Goal: Information Seeking & Learning: Learn about a topic

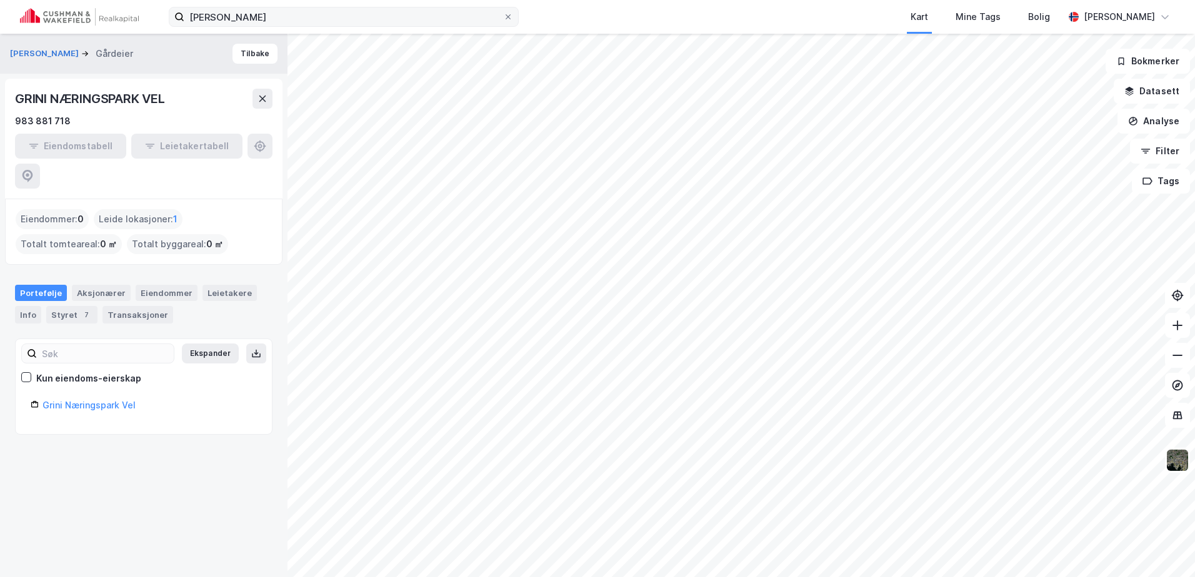
click at [257, 16] on div "[PERSON_NAME] Kart Mine Tags Bolig [PERSON_NAME]" at bounding box center [597, 17] width 1195 height 34
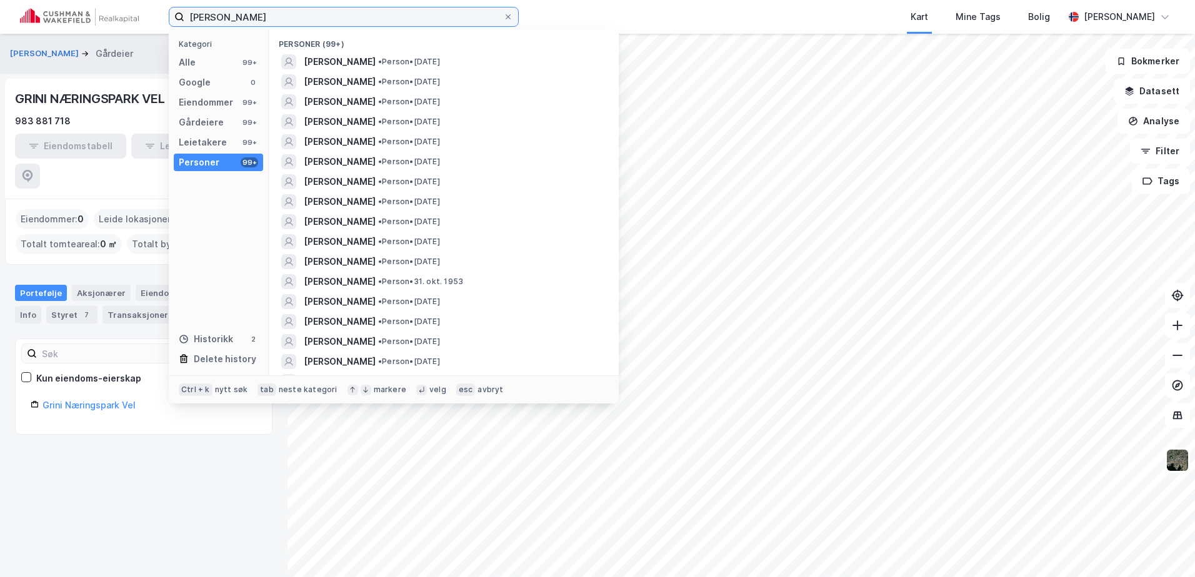
drag, startPoint x: 209, startPoint y: 23, endPoint x: 144, endPoint y: 24, distance: 65.0
click at [144, 24] on div "[PERSON_NAME] Kategori Alle 99+ Google 0 Eiendommer 99+ Gårdeiere 99+ Leietaker…" at bounding box center [597, 17] width 1195 height 34
type input "bergen"
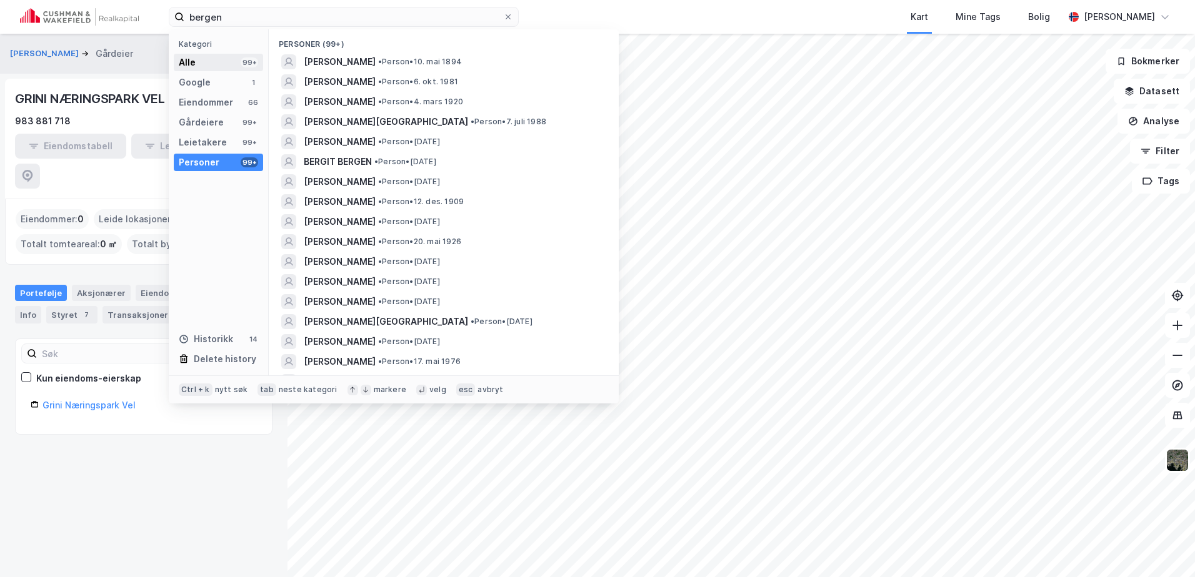
click at [195, 59] on div "Alle 99+" at bounding box center [218, 62] width 89 height 17
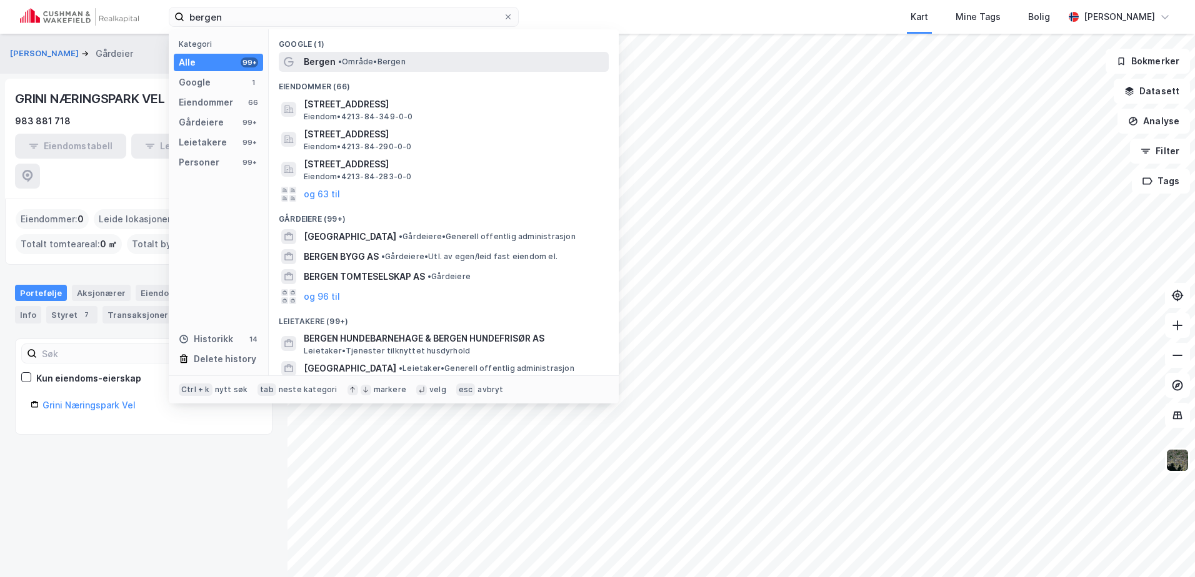
click at [449, 60] on div "Bergen • Område • [GEOGRAPHIC_DATA]" at bounding box center [455, 61] width 302 height 15
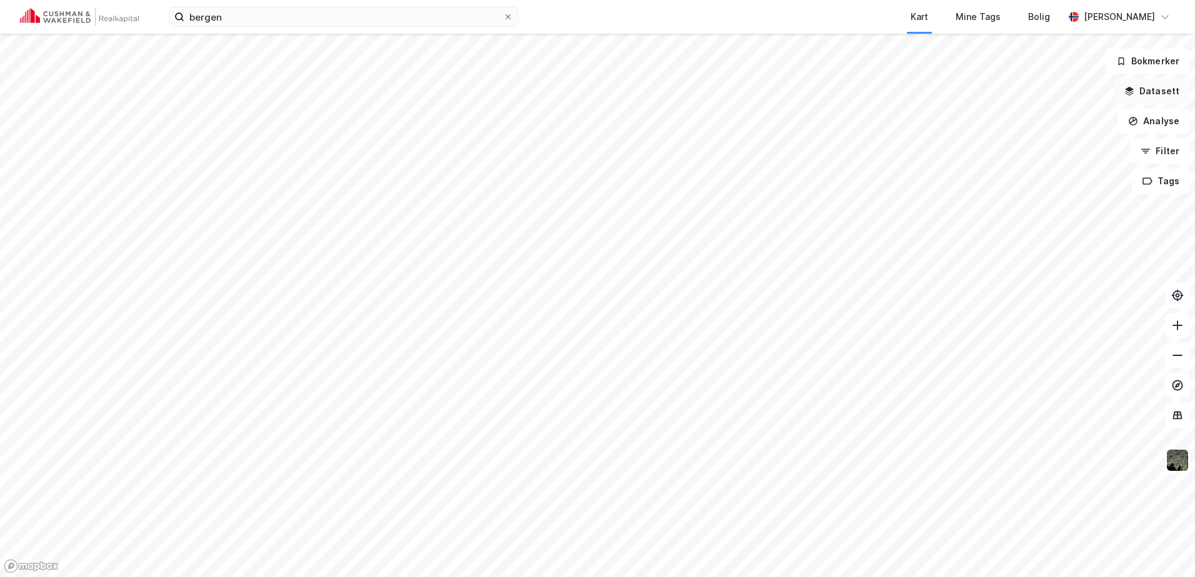
click at [1134, 90] on icon "button" at bounding box center [1129, 91] width 10 height 10
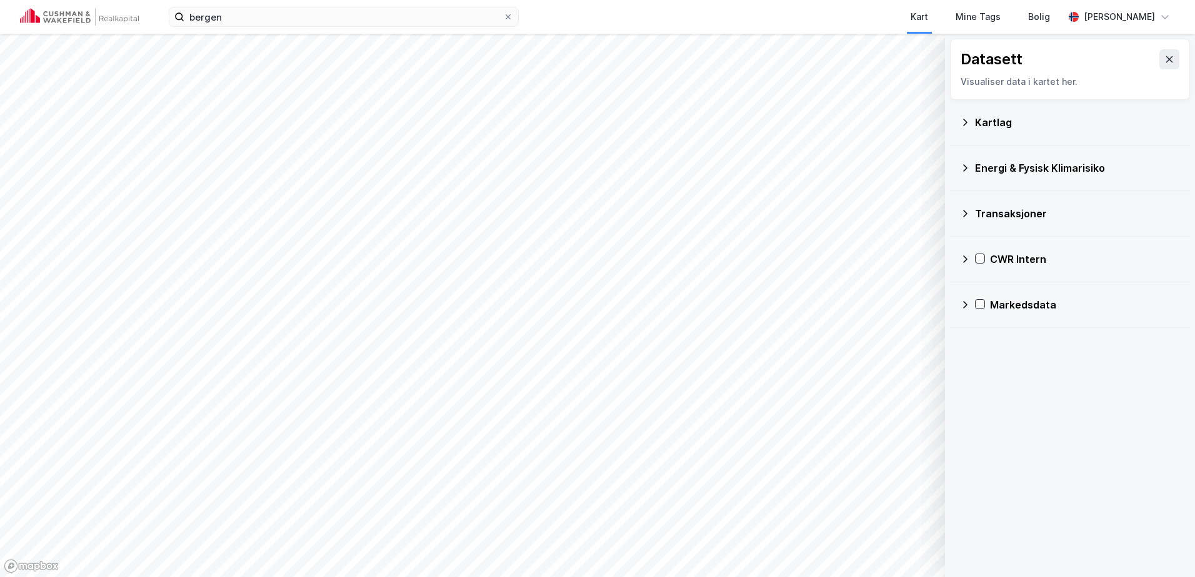
click at [966, 262] on icon at bounding box center [965, 259] width 10 height 10
click at [998, 317] on icon at bounding box center [996, 318] width 9 height 9
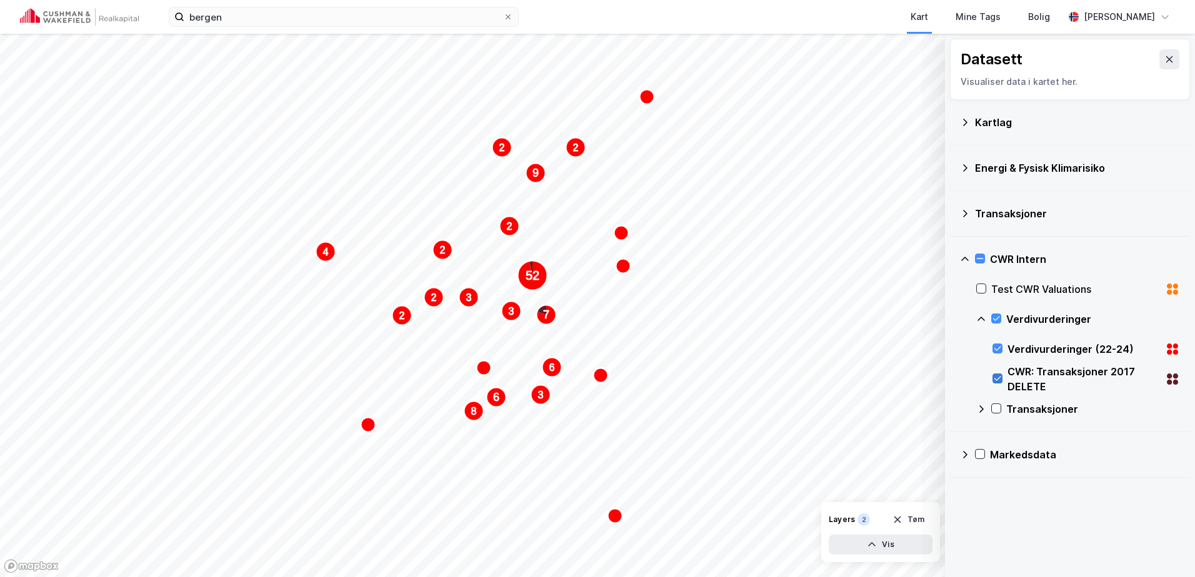
click at [1001, 378] on icon at bounding box center [997, 378] width 9 height 9
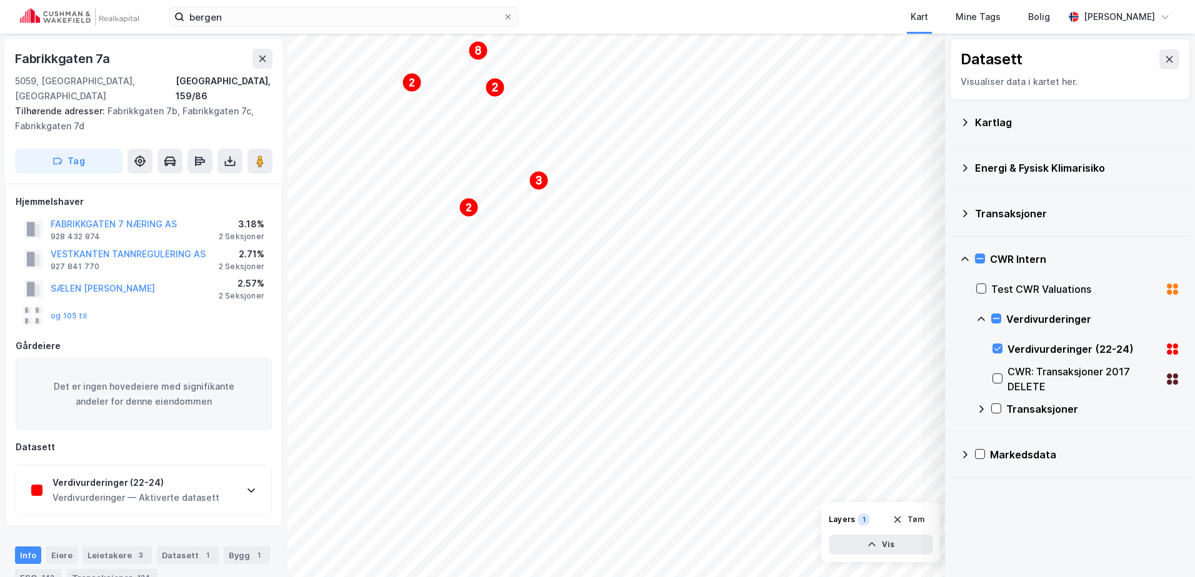
click at [232, 466] on div "Verdivurderinger (22-24) Verdivurderinger — Aktiverte datasett" at bounding box center [143, 491] width 255 height 50
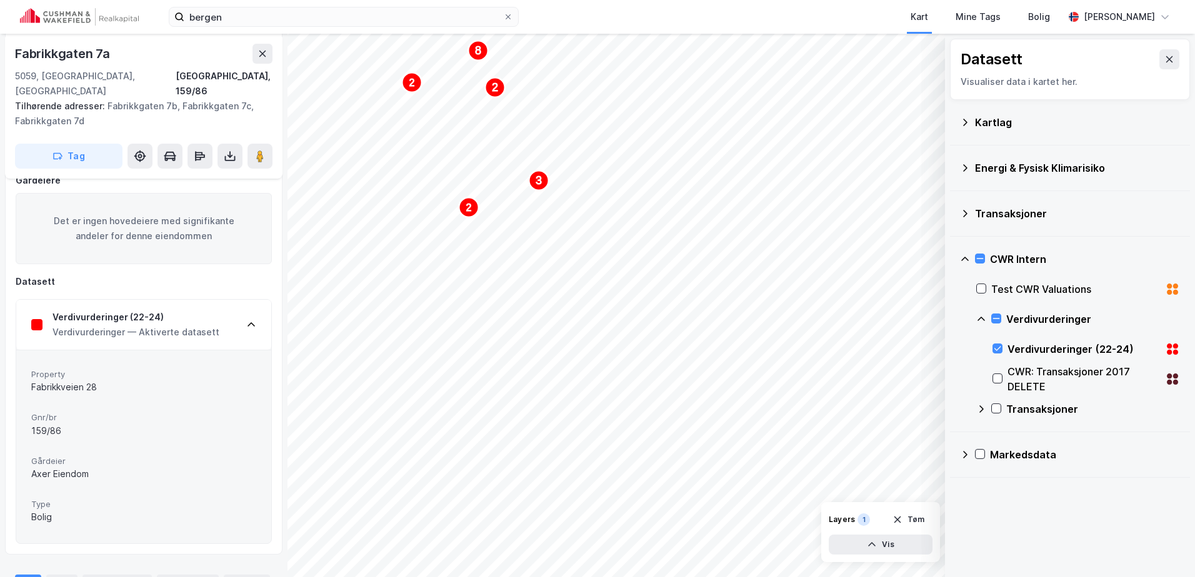
scroll to position [187, 0]
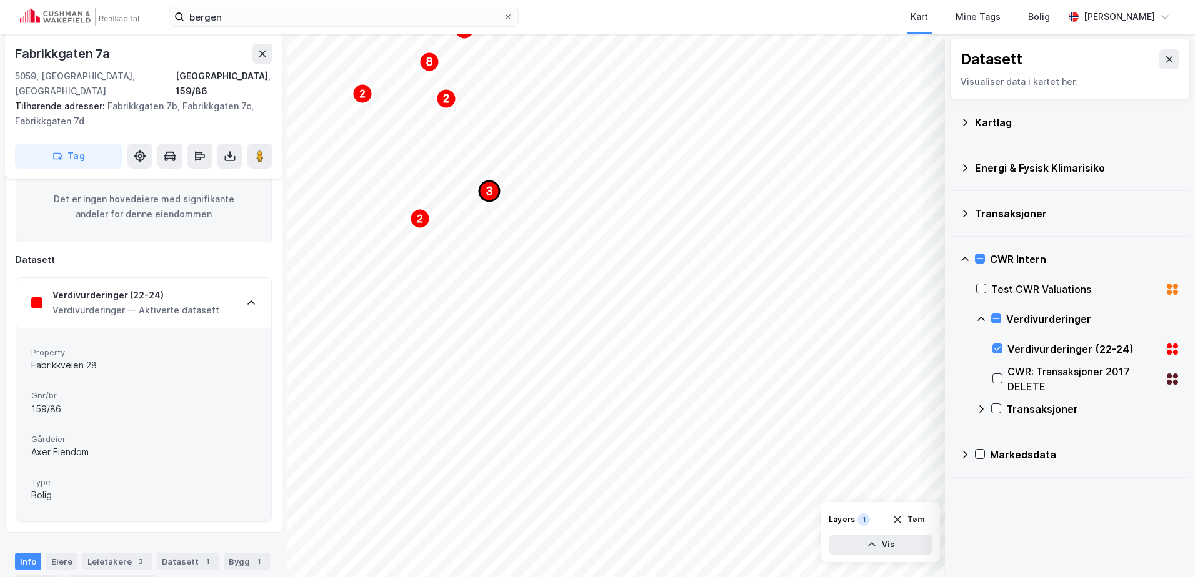
click at [481, 199] on icon "3" at bounding box center [489, 191] width 20 height 20
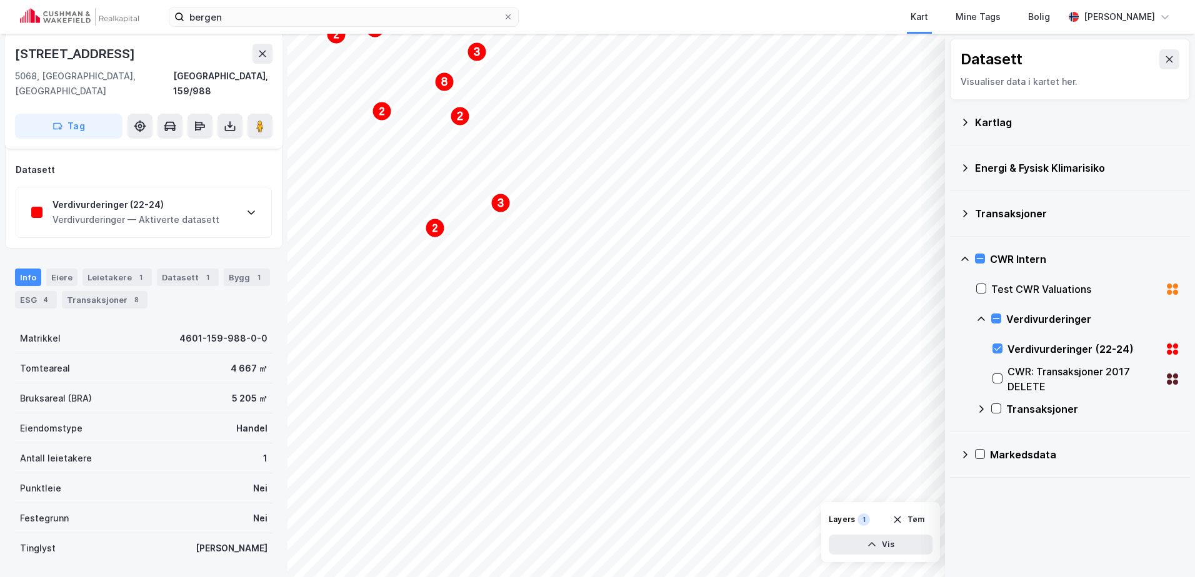
scroll to position [62, 0]
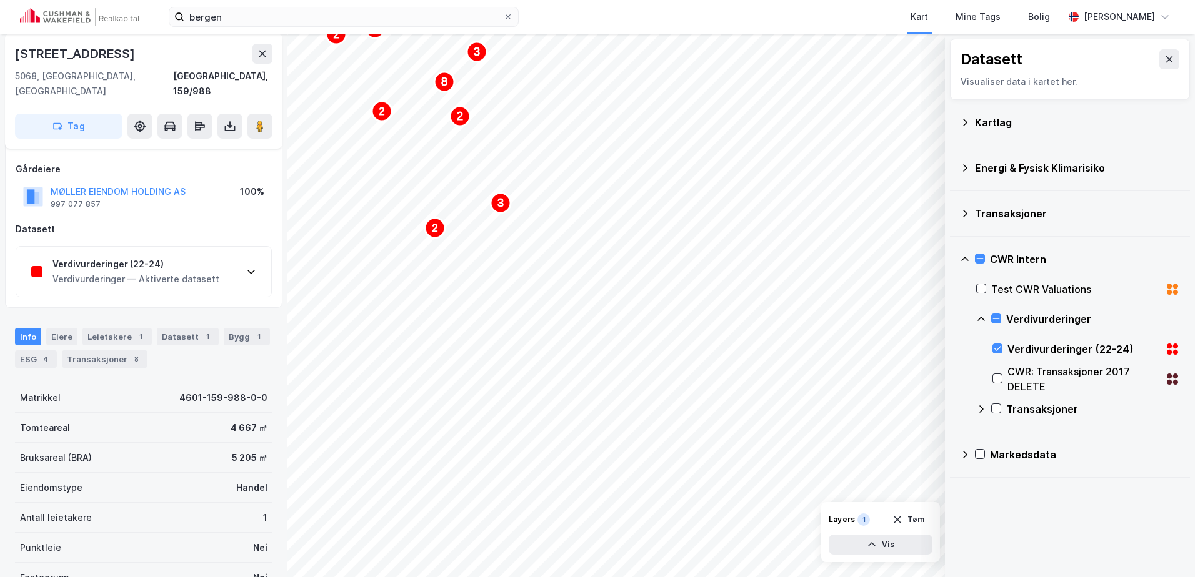
click at [223, 252] on div "Verdivurderinger (22-24) Verdivurderinger — Aktiverte datasett" at bounding box center [143, 272] width 255 height 50
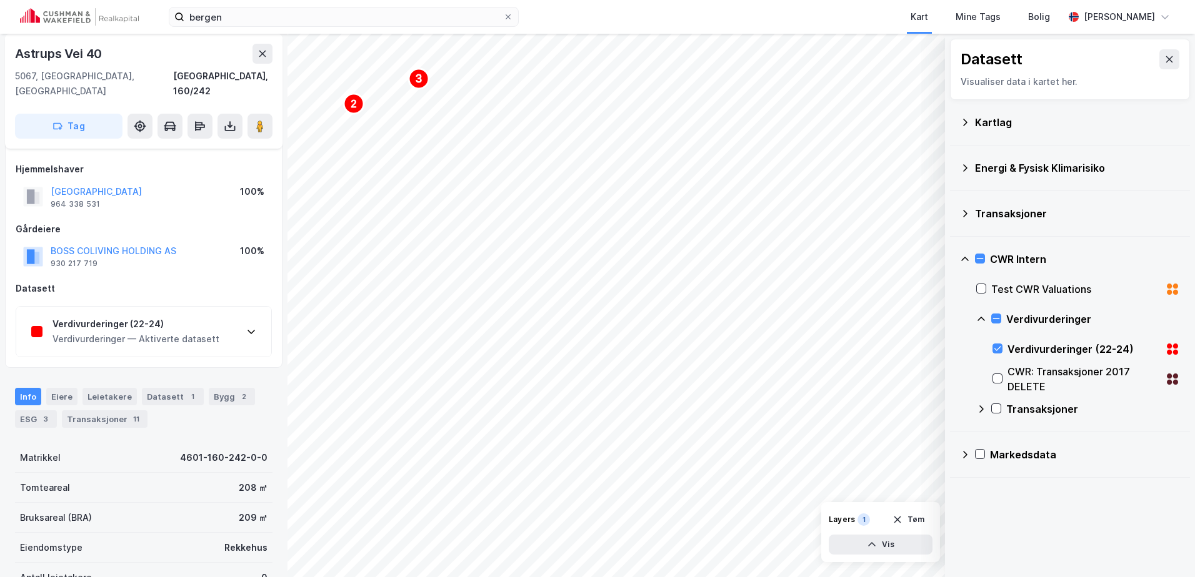
scroll to position [62, 0]
click at [171, 332] on div "Verdivurderinger — Aktiverte datasett" at bounding box center [135, 339] width 167 height 15
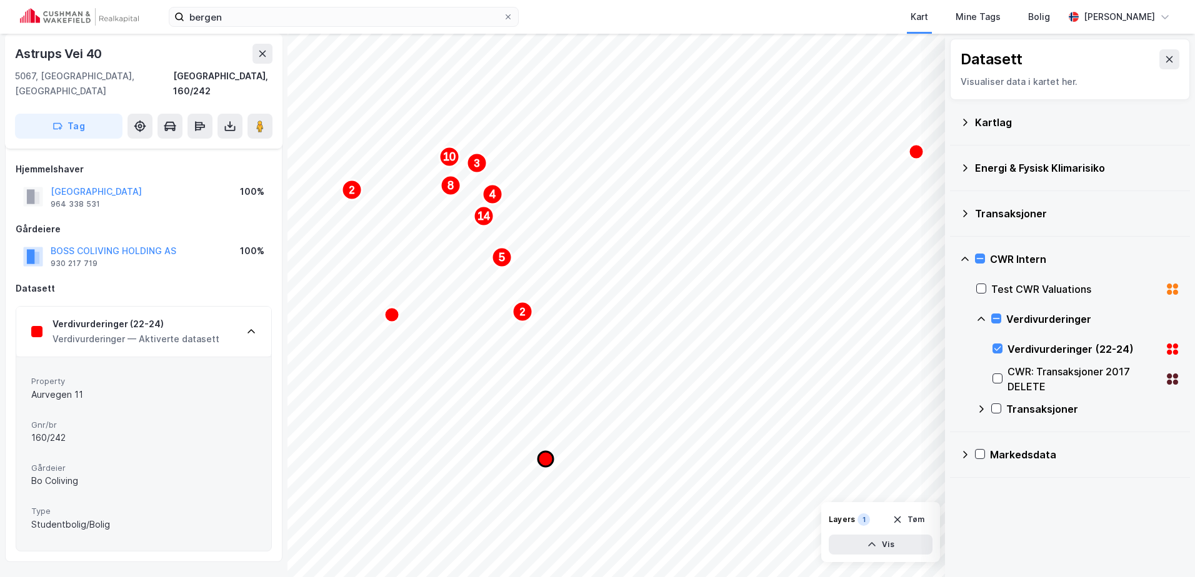
click at [547, 466] on icon "Map marker" at bounding box center [545, 459] width 15 height 15
click at [548, 456] on icon "Map marker" at bounding box center [545, 459] width 15 height 15
click at [544, 464] on icon "Map marker" at bounding box center [545, 459] width 15 height 15
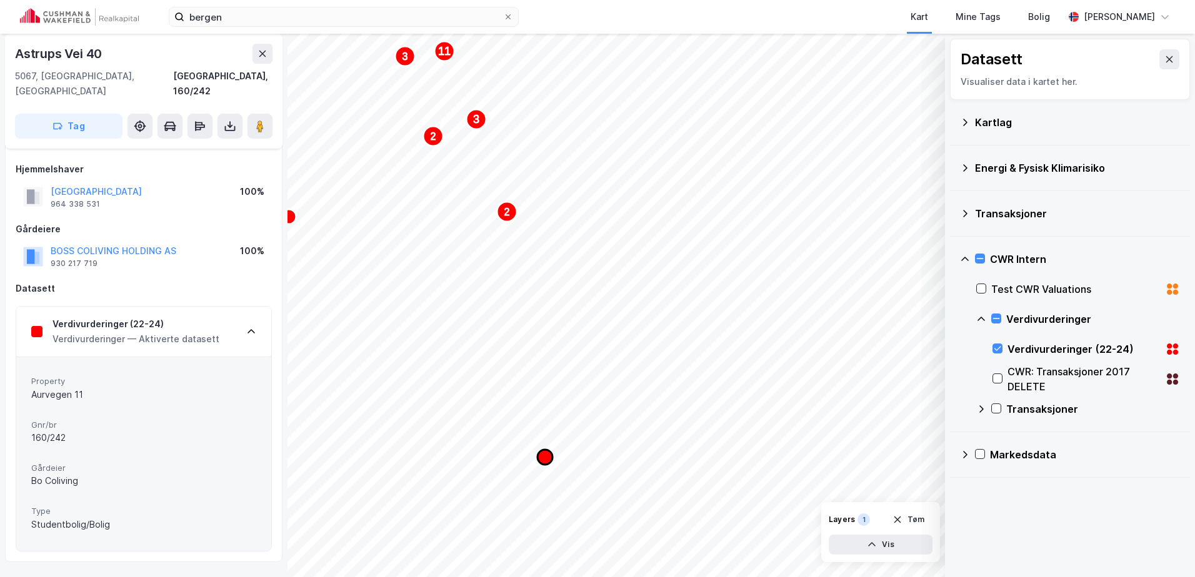
click at [546, 458] on icon "Map marker" at bounding box center [544, 457] width 15 height 15
click at [508, 212] on text "2" at bounding box center [507, 212] width 6 height 11
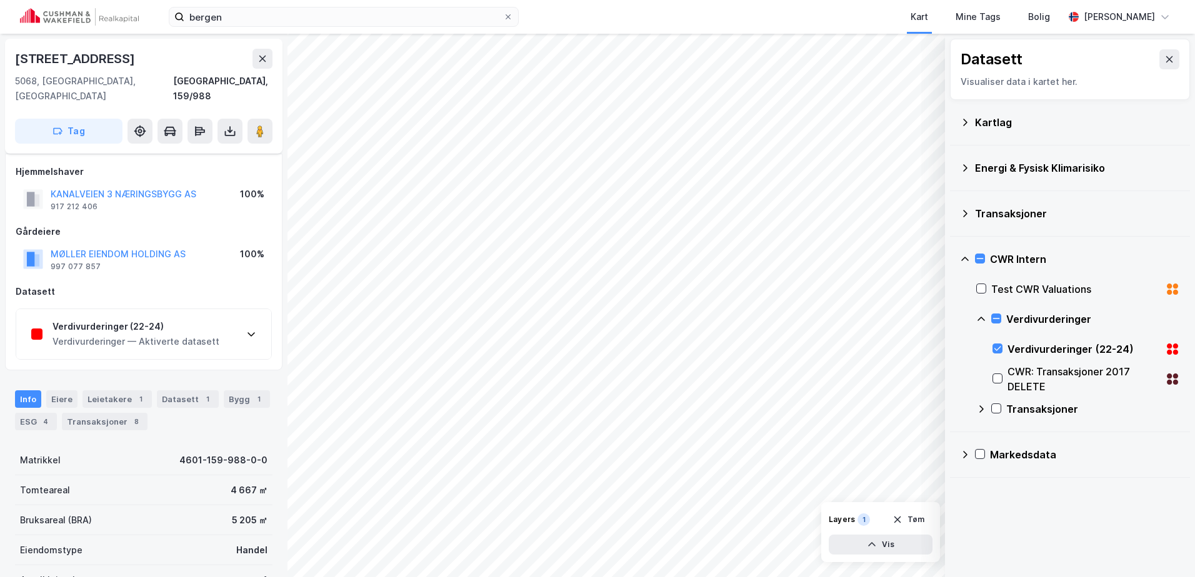
scroll to position [62, 0]
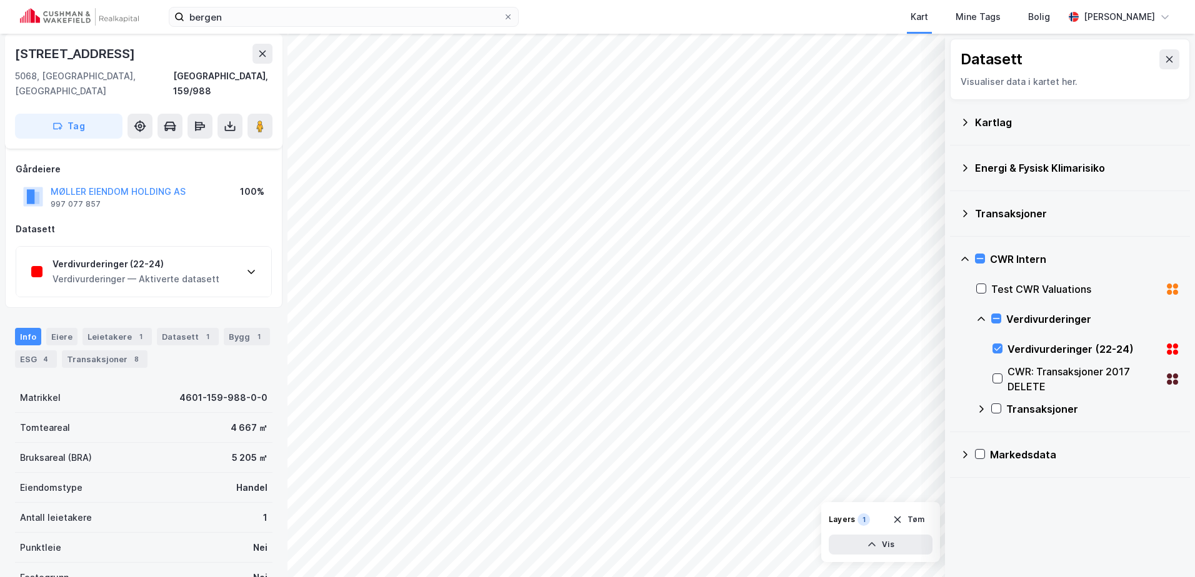
click at [179, 272] on div "Verdivurderinger — Aktiverte datasett" at bounding box center [135, 279] width 167 height 15
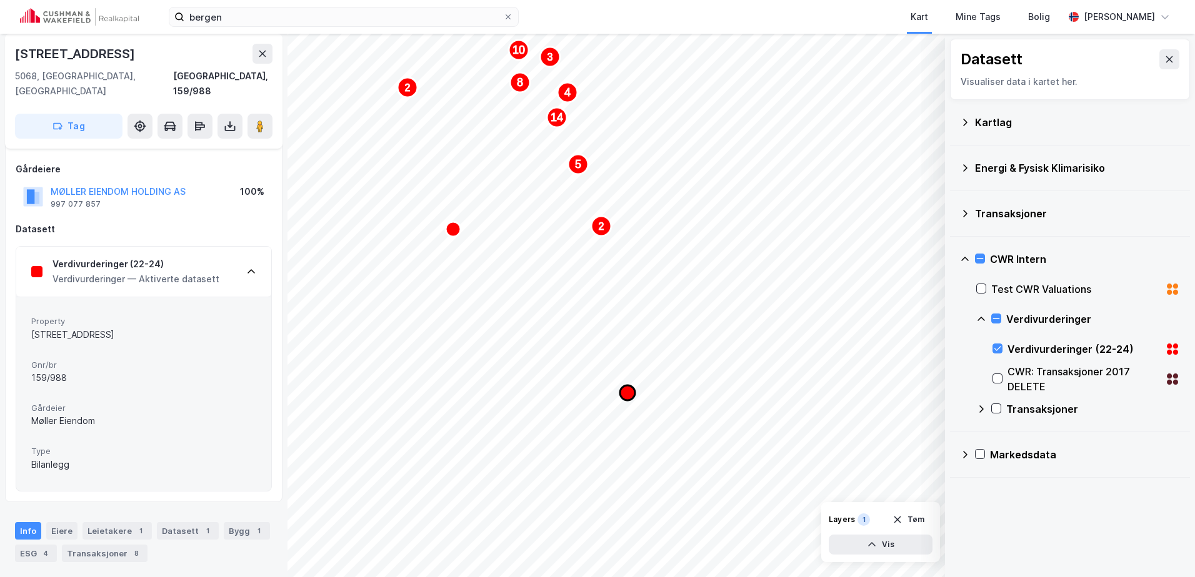
click at [631, 399] on icon "Map marker" at bounding box center [627, 393] width 15 height 15
click at [626, 395] on icon "Map marker" at bounding box center [627, 393] width 15 height 15
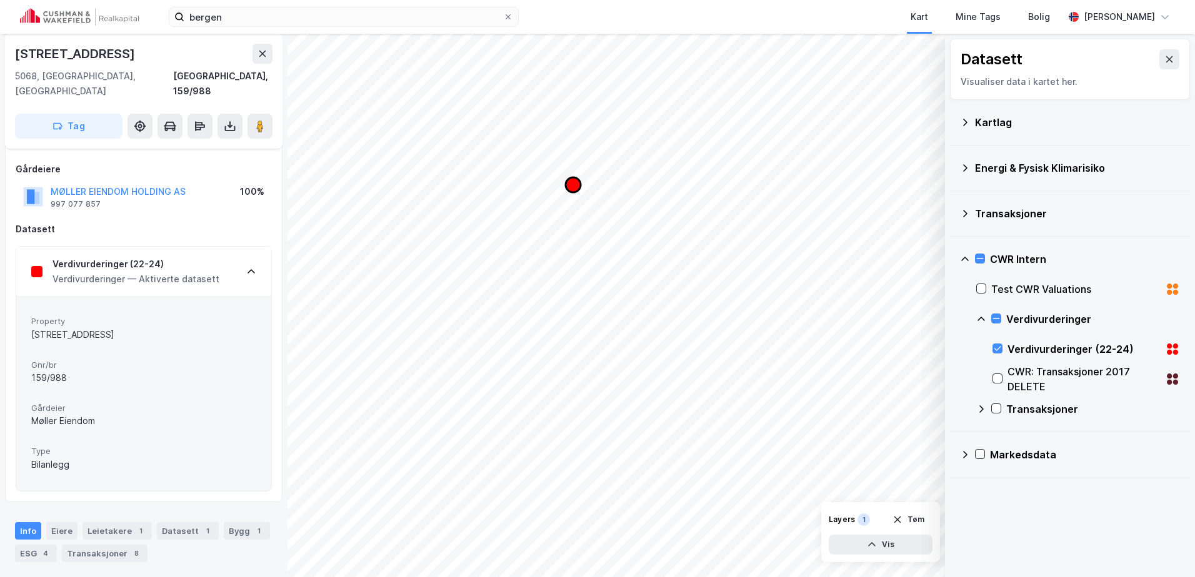
click at [573, 187] on icon "Map marker" at bounding box center [573, 184] width 15 height 15
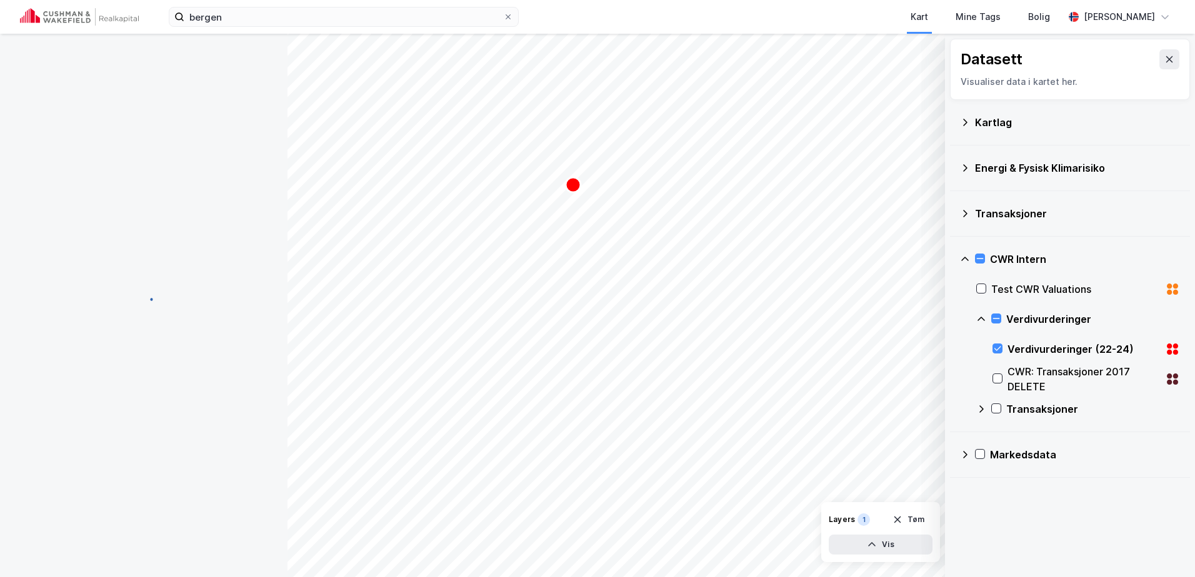
scroll to position [62, 0]
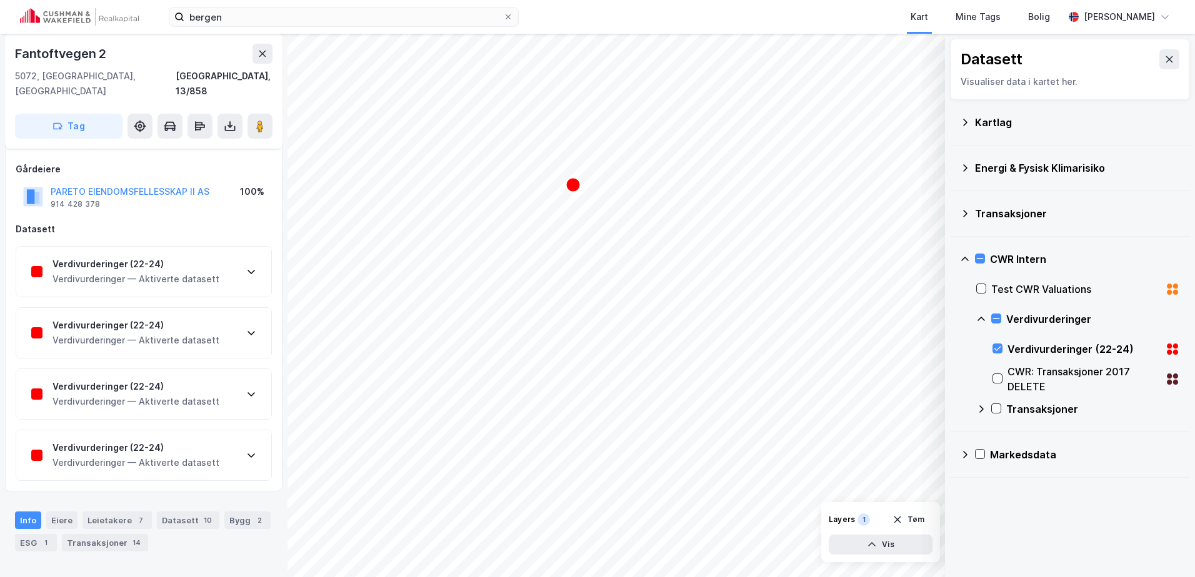
click at [225, 249] on div "Verdivurderinger (22-24) Verdivurderinger — Aktiverte datasett" at bounding box center [143, 272] width 255 height 50
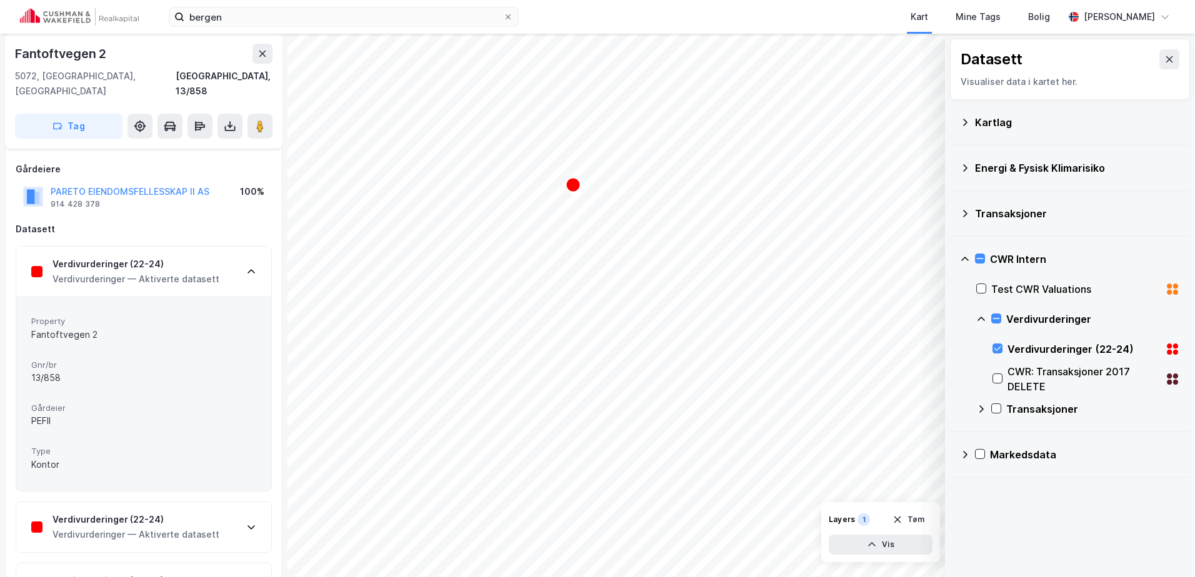
click at [225, 249] on div "Verdivurderinger (22-24) Verdivurderinger — Aktiverte datasett" at bounding box center [143, 272] width 255 height 50
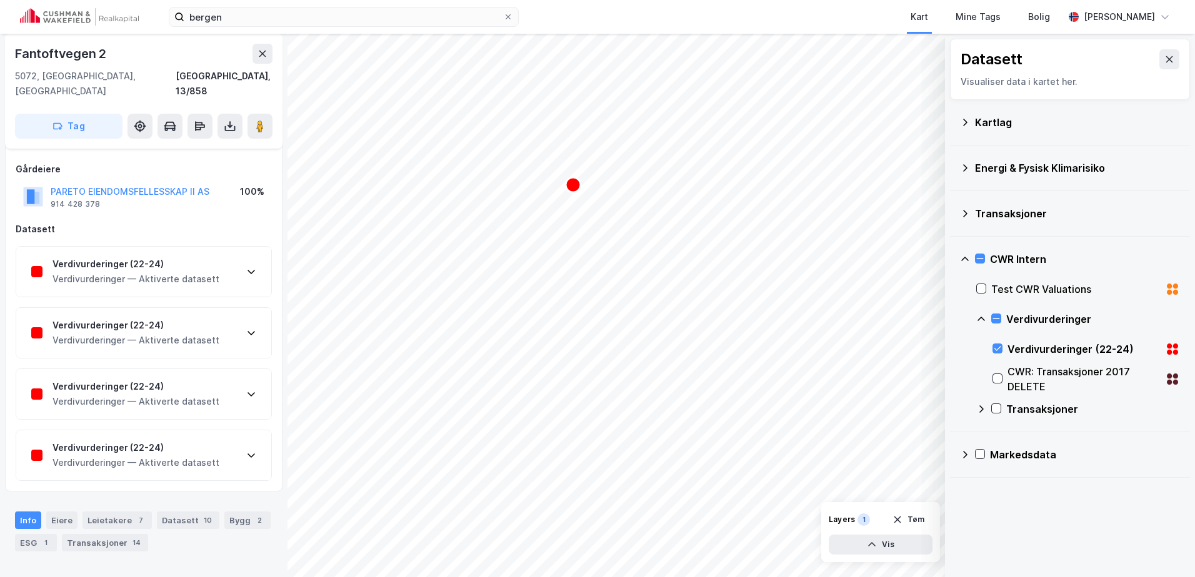
click at [212, 308] on div "Verdivurderinger (22-24) Verdivurderinger — Aktiverte datasett" at bounding box center [143, 333] width 255 height 50
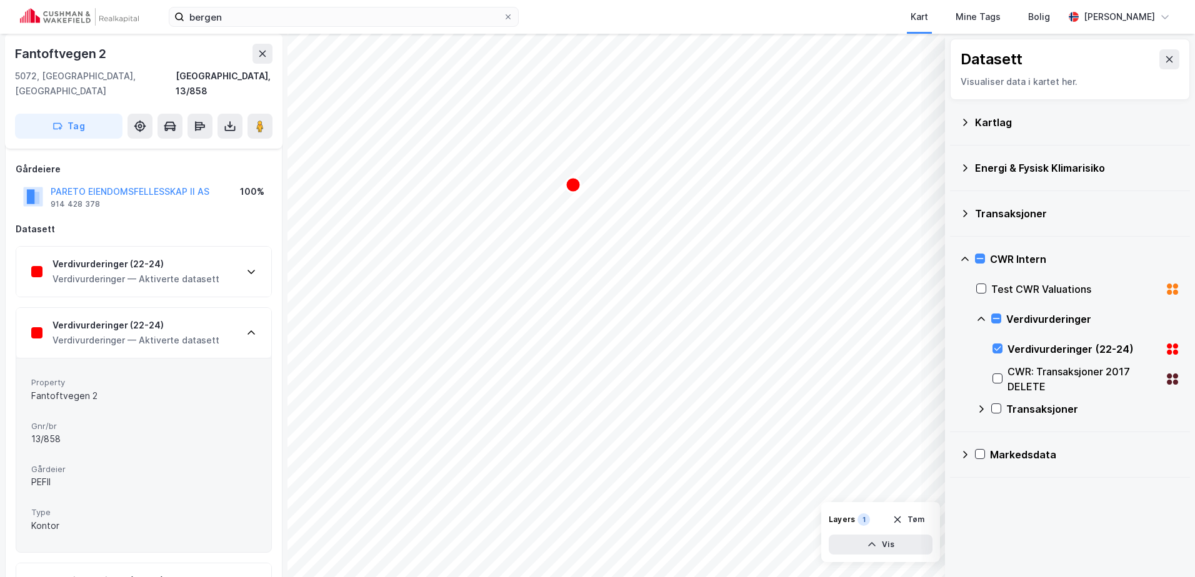
click at [197, 272] on div "Verdivurderinger — Aktiverte datasett" at bounding box center [135, 279] width 167 height 15
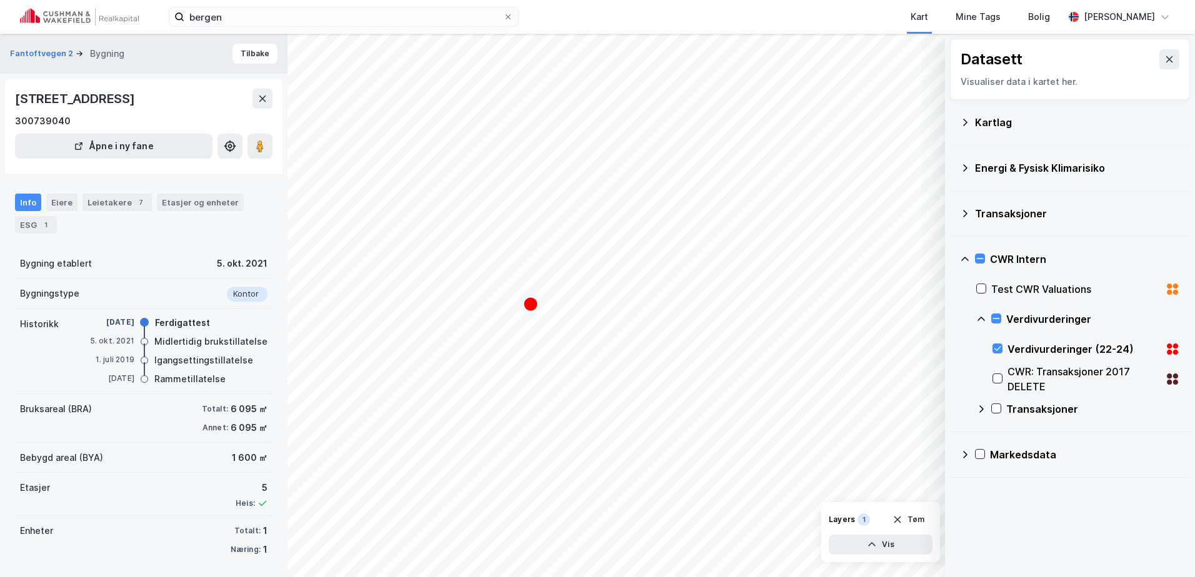
scroll to position [2, 0]
click at [532, 276] on div "Datasett Visualiser data i kartet her. Kartlag Energi & Fysisk Klimarisiko Tran…" at bounding box center [597, 306] width 1195 height 544
click at [252, 148] on button at bounding box center [259, 143] width 25 height 25
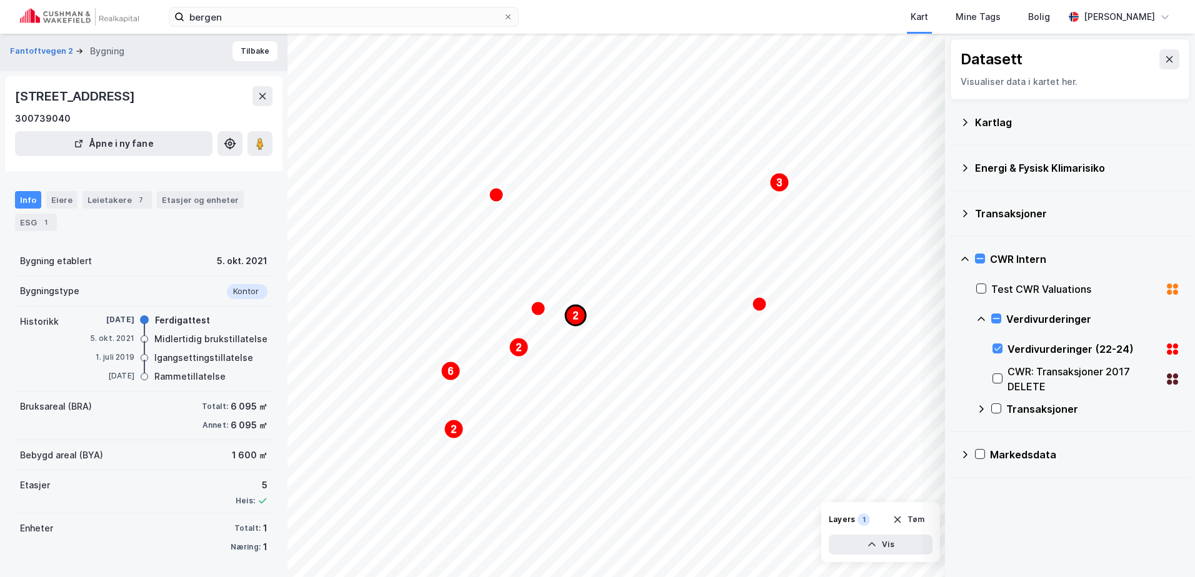
click at [573, 317] on text "2" at bounding box center [576, 316] width 6 height 11
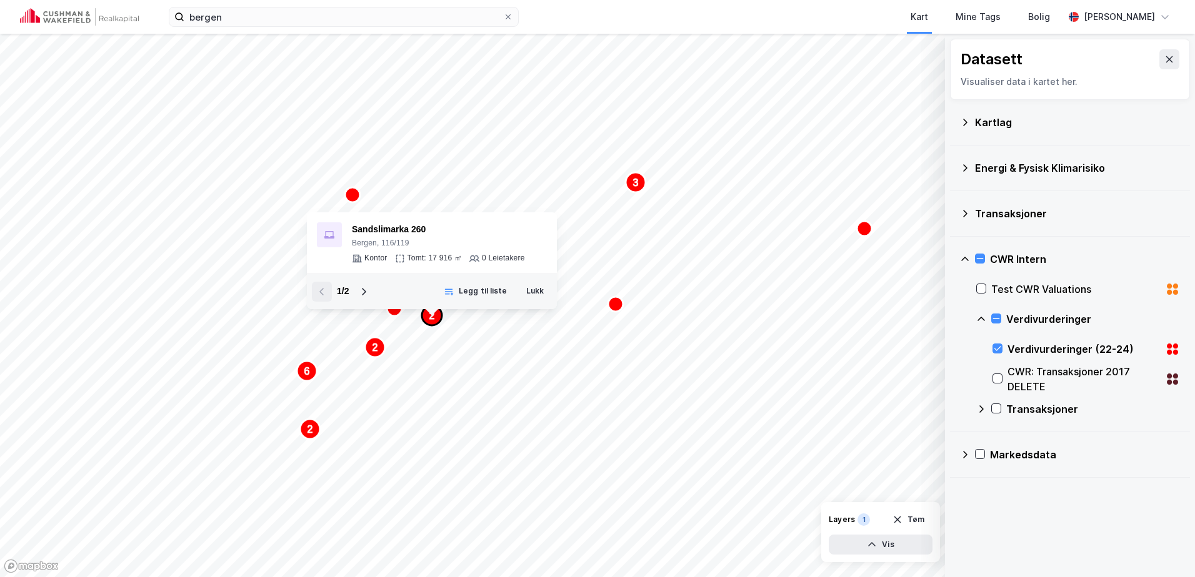
click at [434, 321] on text "2" at bounding box center [432, 316] width 6 height 11
click at [380, 357] on circle "Map marker" at bounding box center [375, 347] width 20 height 20
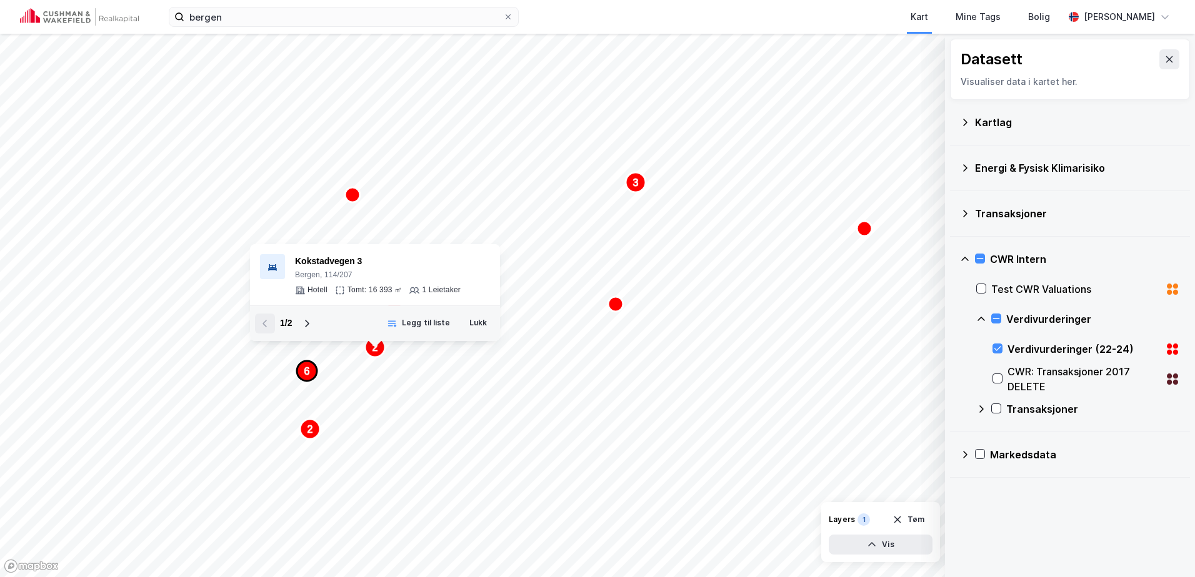
click at [310, 373] on icon "Map marker" at bounding box center [307, 371] width 20 height 20
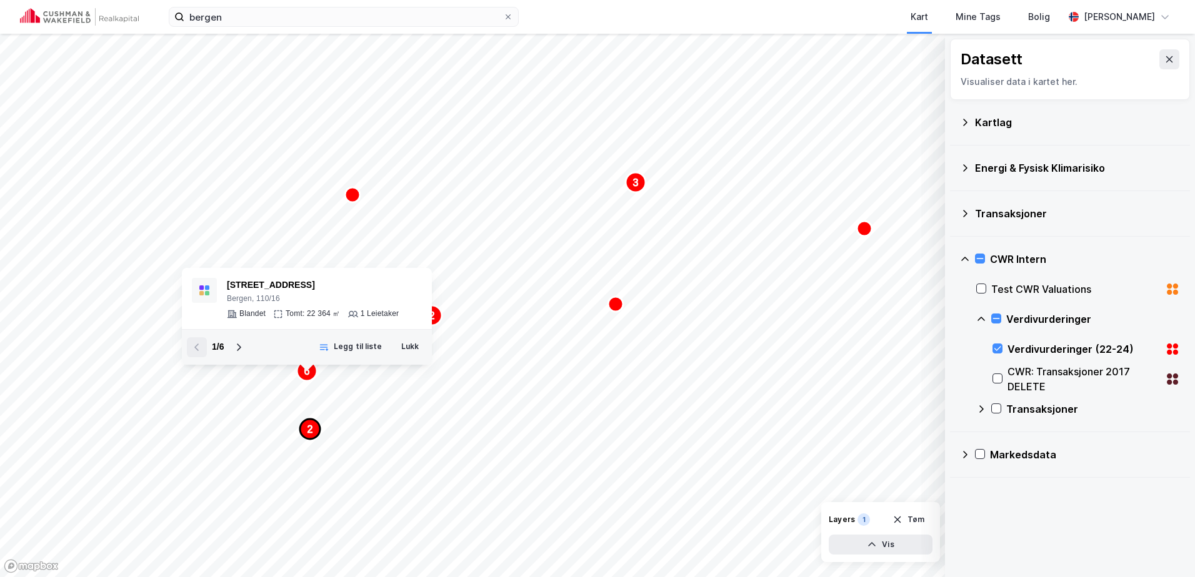
click at [310, 427] on text "2" at bounding box center [310, 429] width 6 height 11
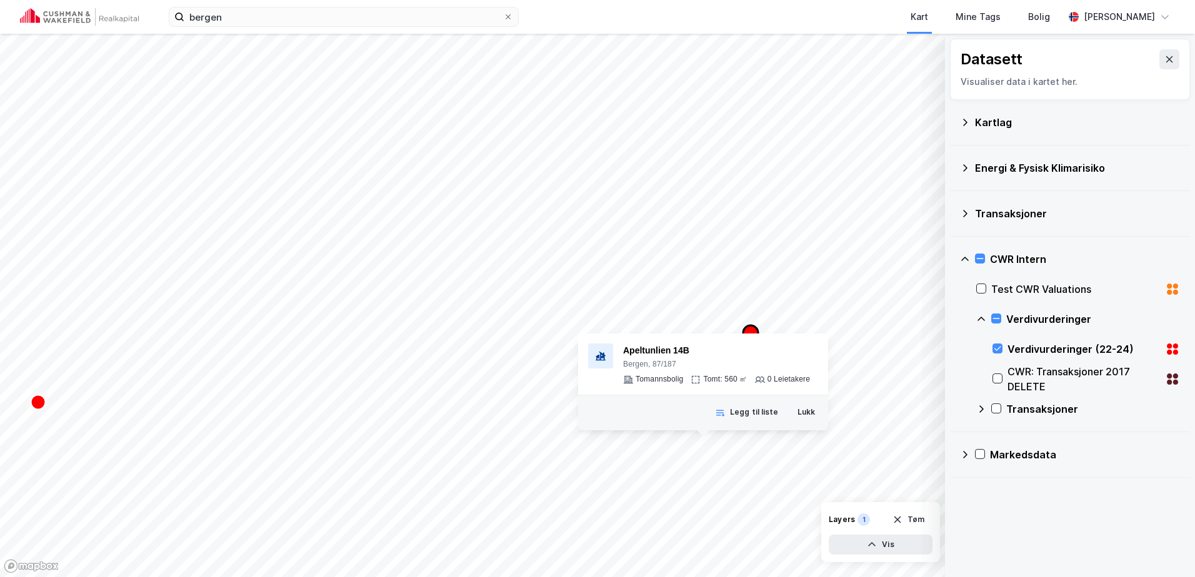
click at [748, 327] on icon "Map marker" at bounding box center [750, 333] width 15 height 15
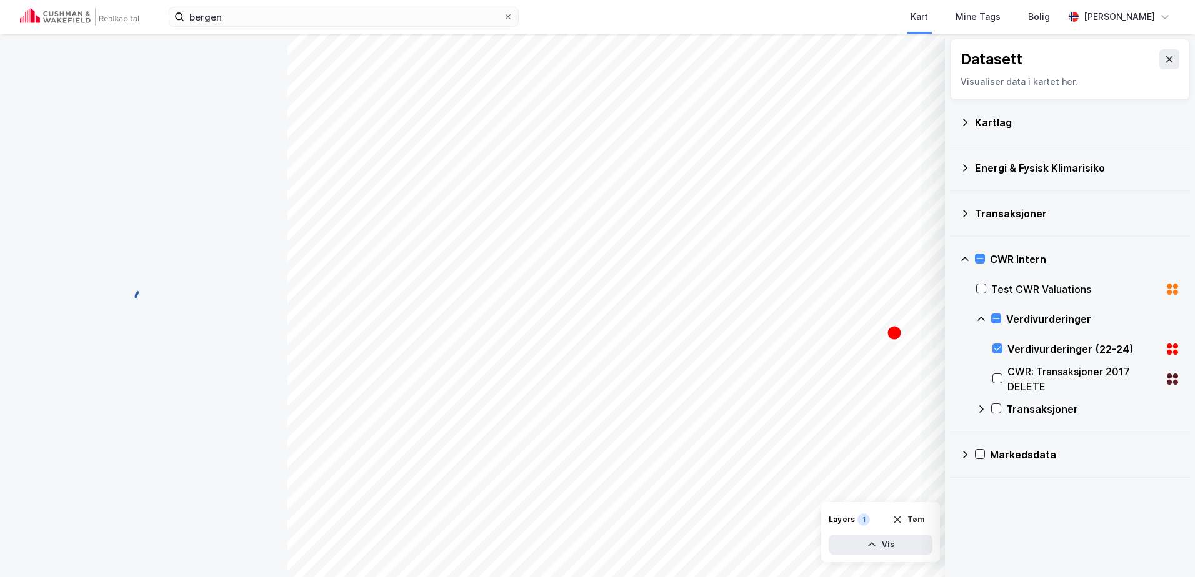
scroll to position [2, 0]
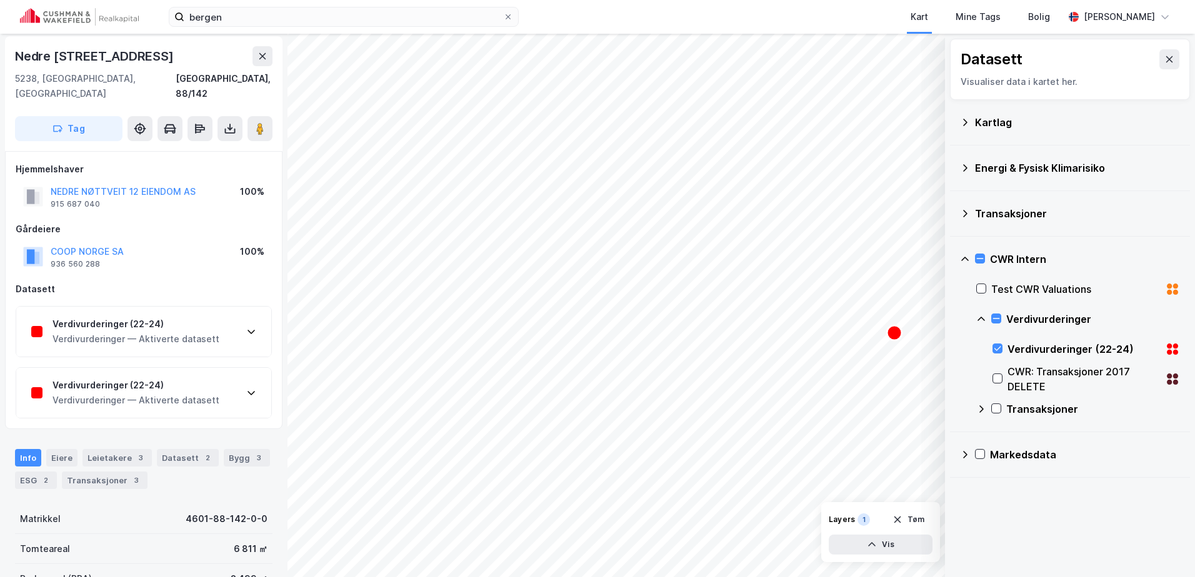
click at [222, 322] on div "Verdivurderinger (22-24) Verdivurderinger — Aktiverte datasett" at bounding box center [143, 332] width 255 height 50
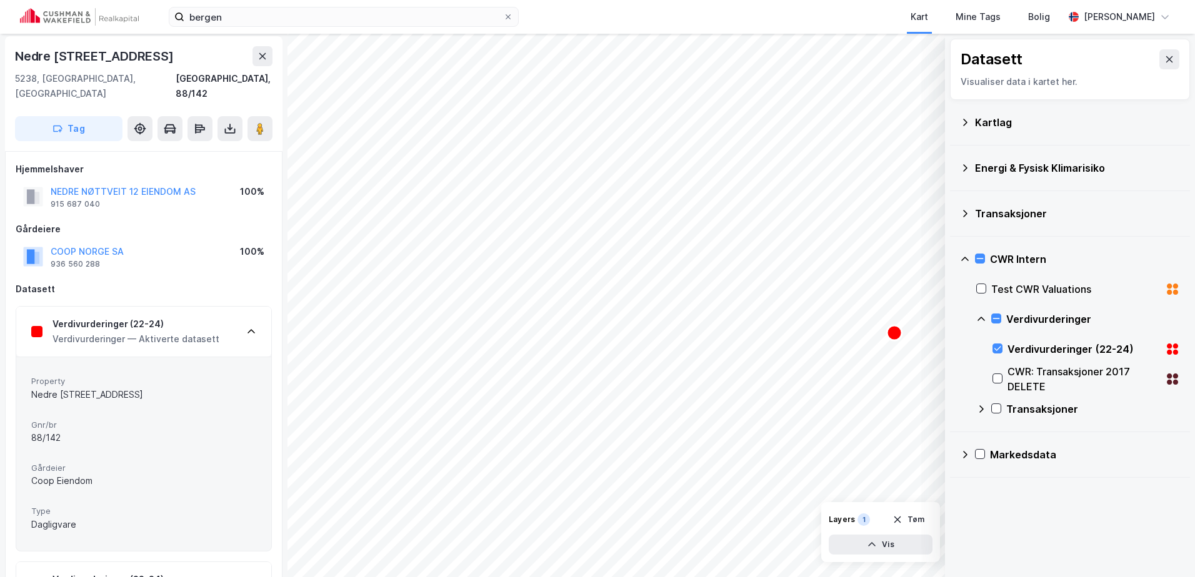
click at [222, 321] on div "Verdivurderinger (22-24) Verdivurderinger — Aktiverte datasett" at bounding box center [143, 332] width 255 height 50
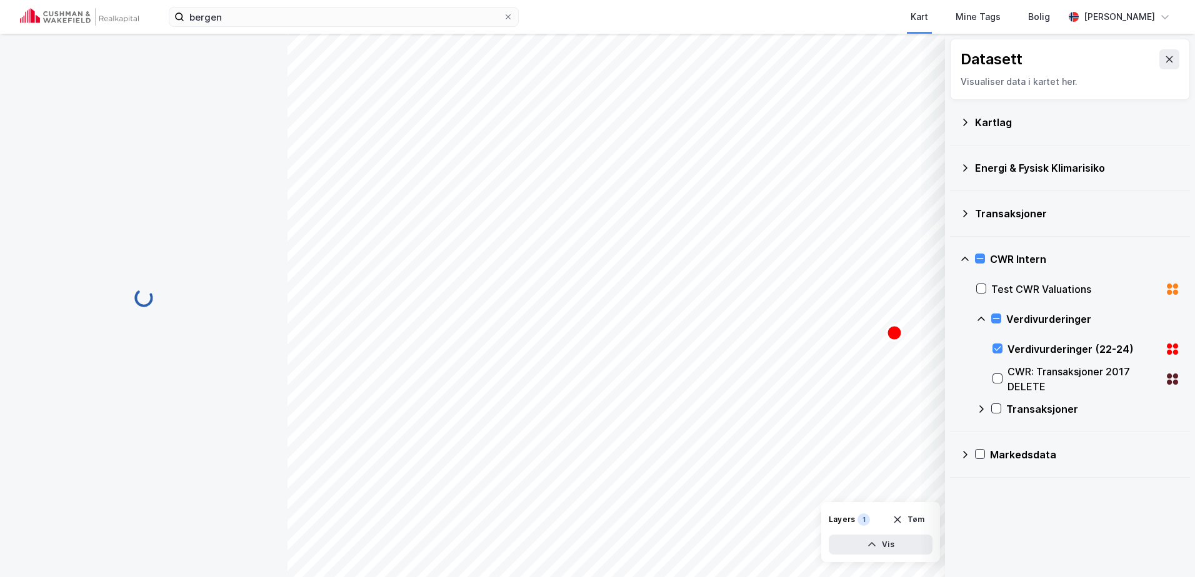
scroll to position [2, 0]
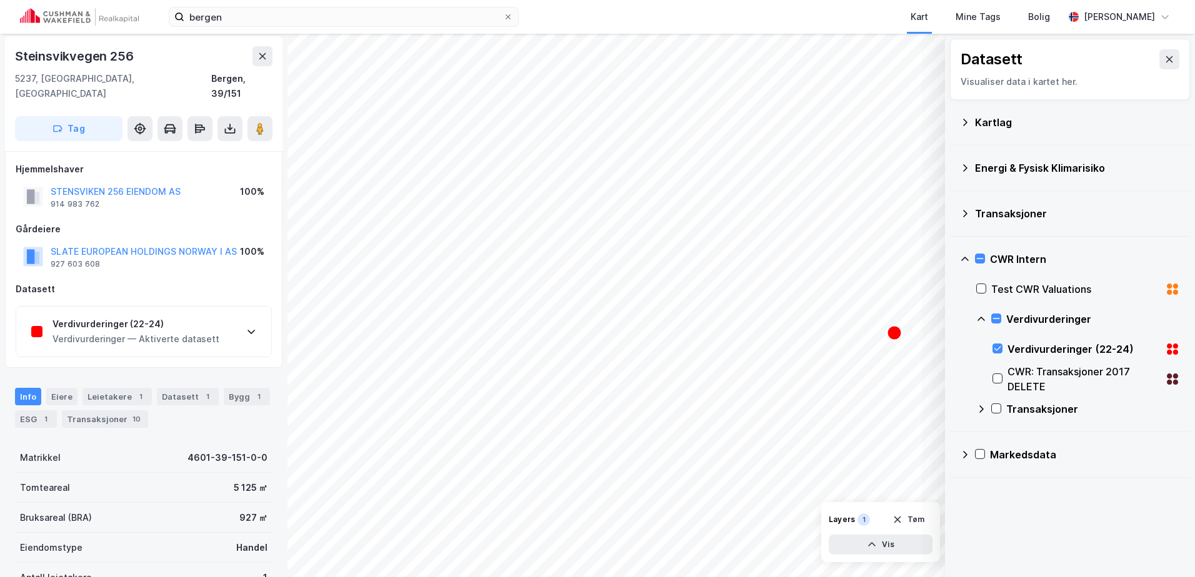
click at [228, 316] on div "Verdivurderinger (22-24) Verdivurderinger — Aktiverte datasett" at bounding box center [143, 332] width 255 height 50
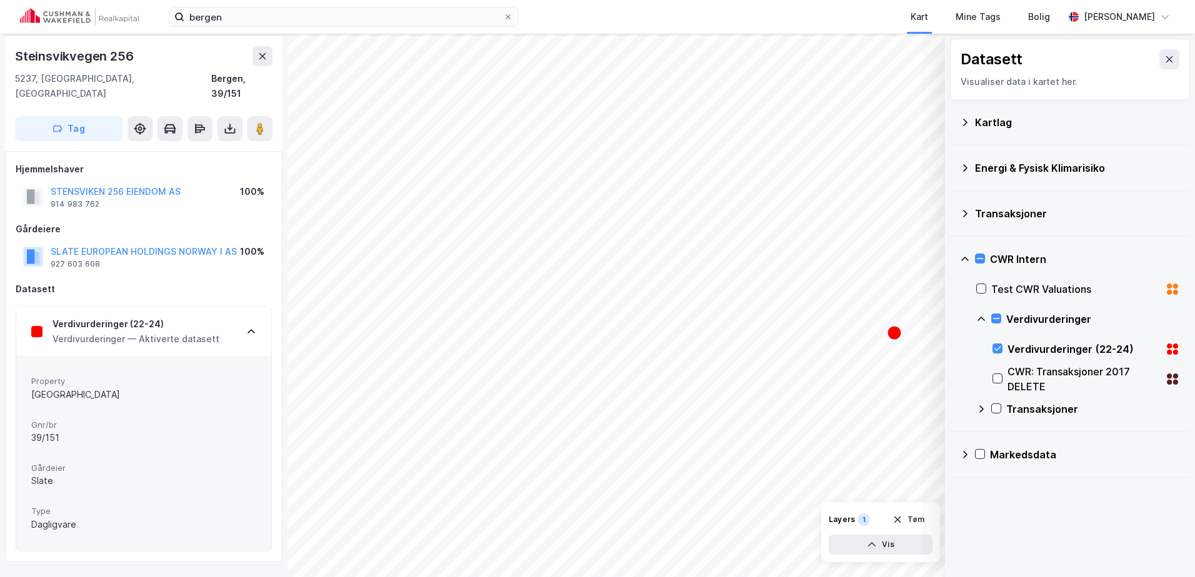
click at [228, 316] on div "Verdivurderinger (22-24) Verdivurderinger — Aktiverte datasett" at bounding box center [143, 332] width 255 height 50
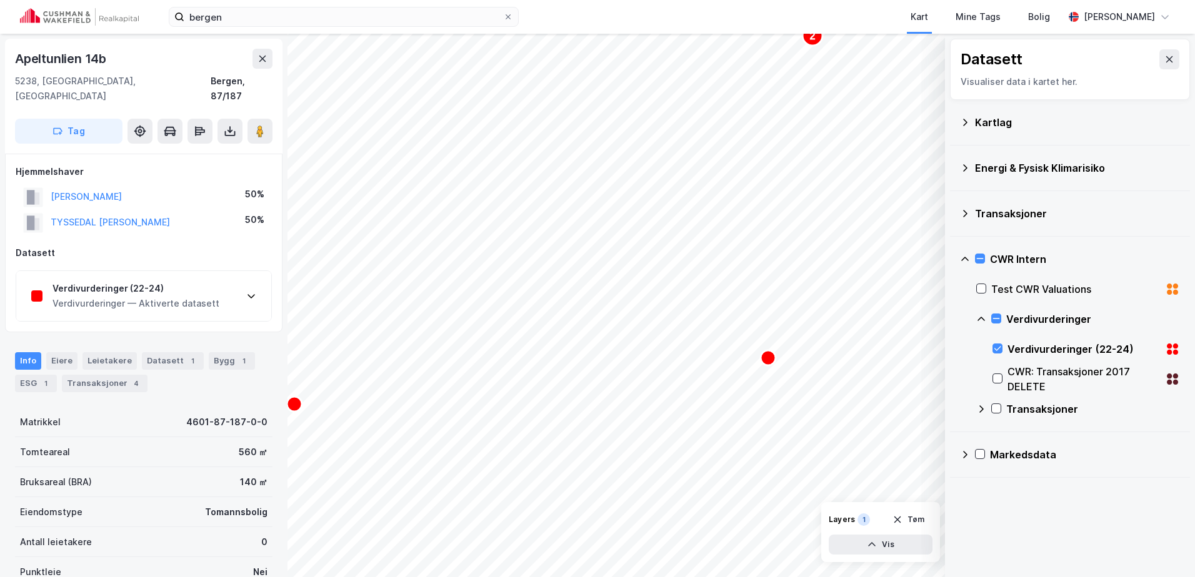
scroll to position [2, 0]
click at [199, 279] on div "Verdivurderinger (22-24)" at bounding box center [135, 286] width 167 height 15
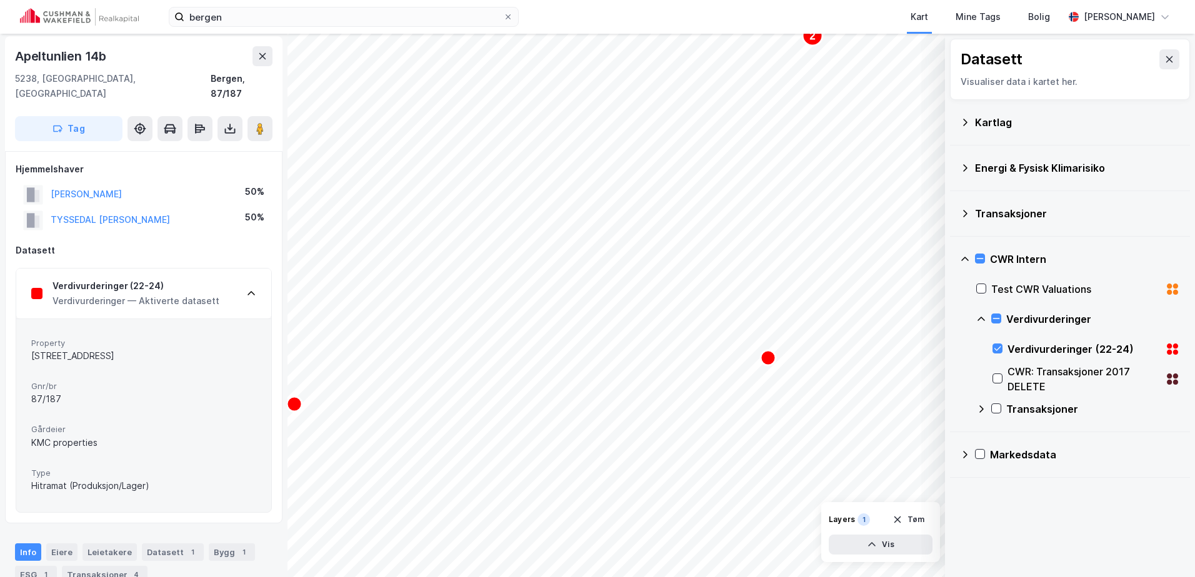
click at [199, 279] on div "Verdivurderinger (22-24)" at bounding box center [135, 286] width 167 height 15
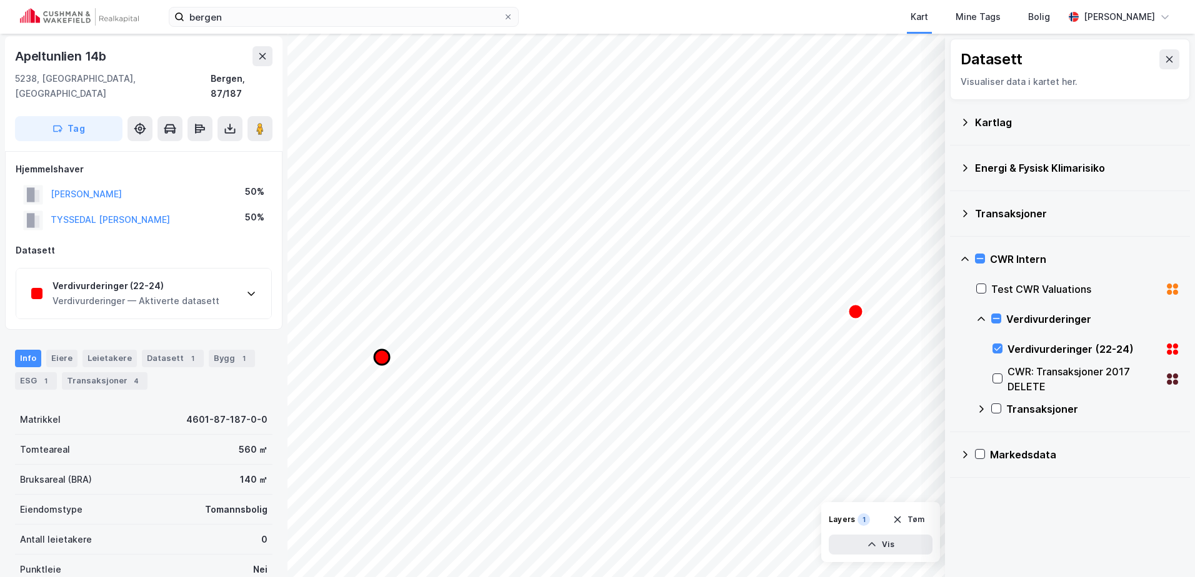
click at [382, 357] on icon "Map marker" at bounding box center [381, 357] width 15 height 15
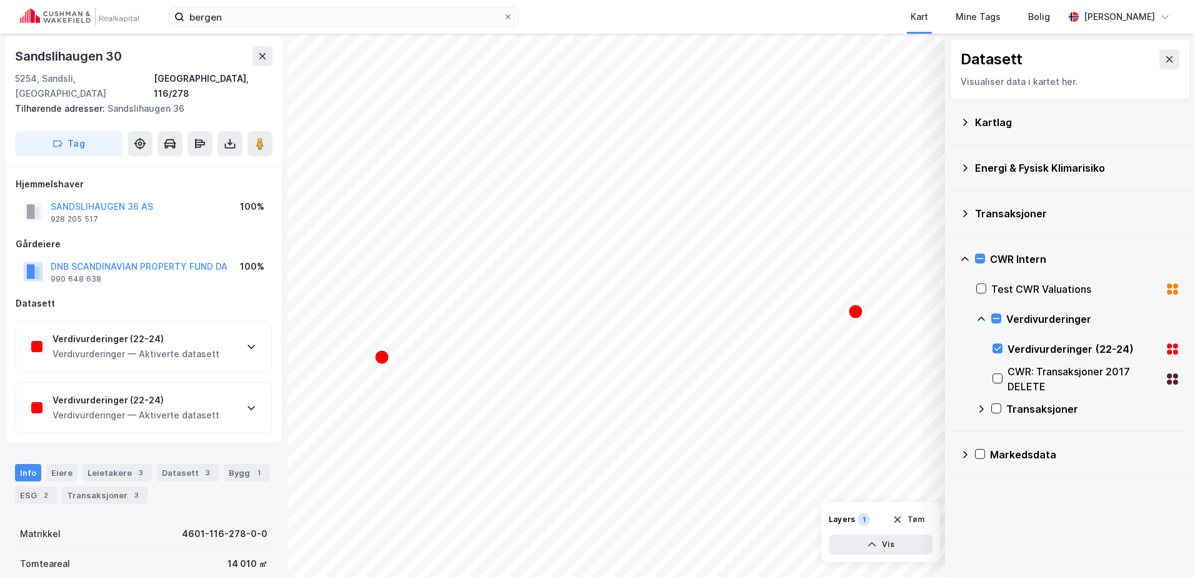
scroll to position [2, 0]
click at [251, 346] on icon at bounding box center [250, 348] width 7 height 4
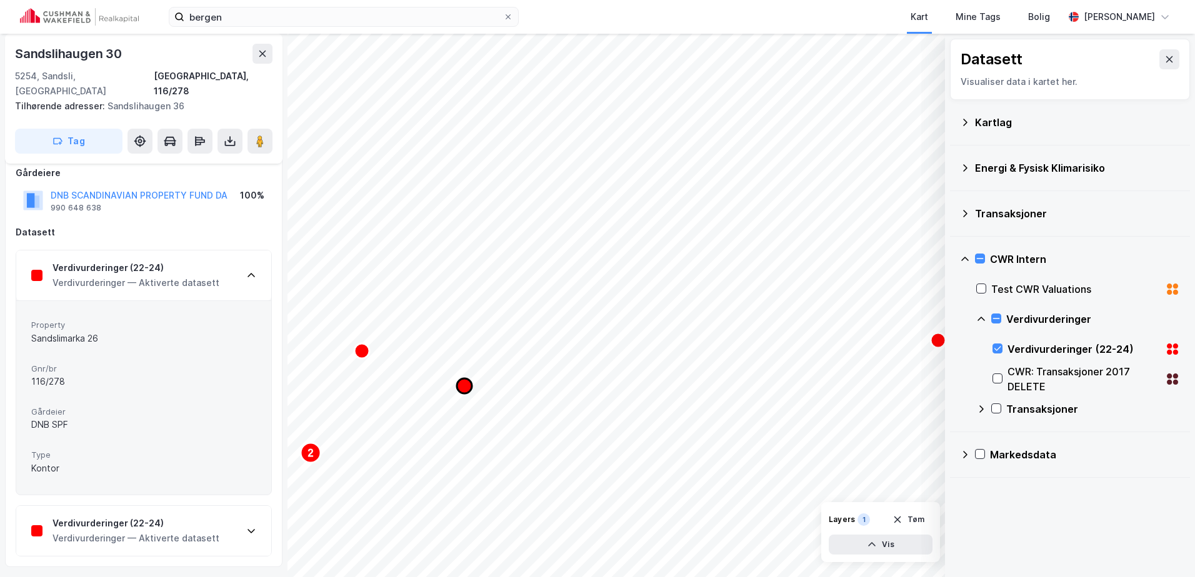
scroll to position [65, 0]
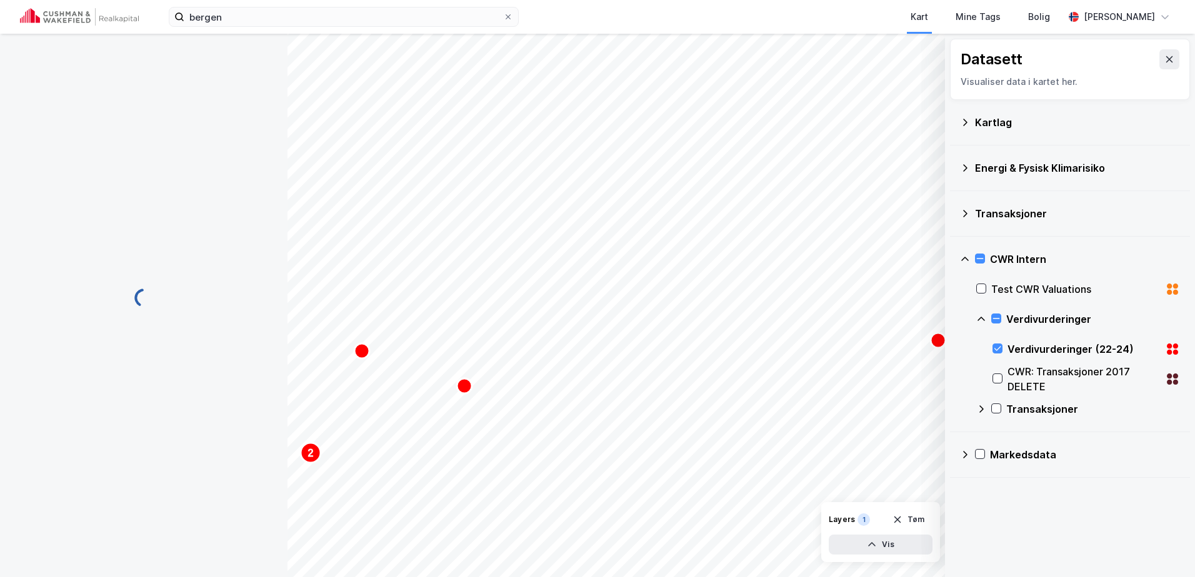
scroll to position [65, 0]
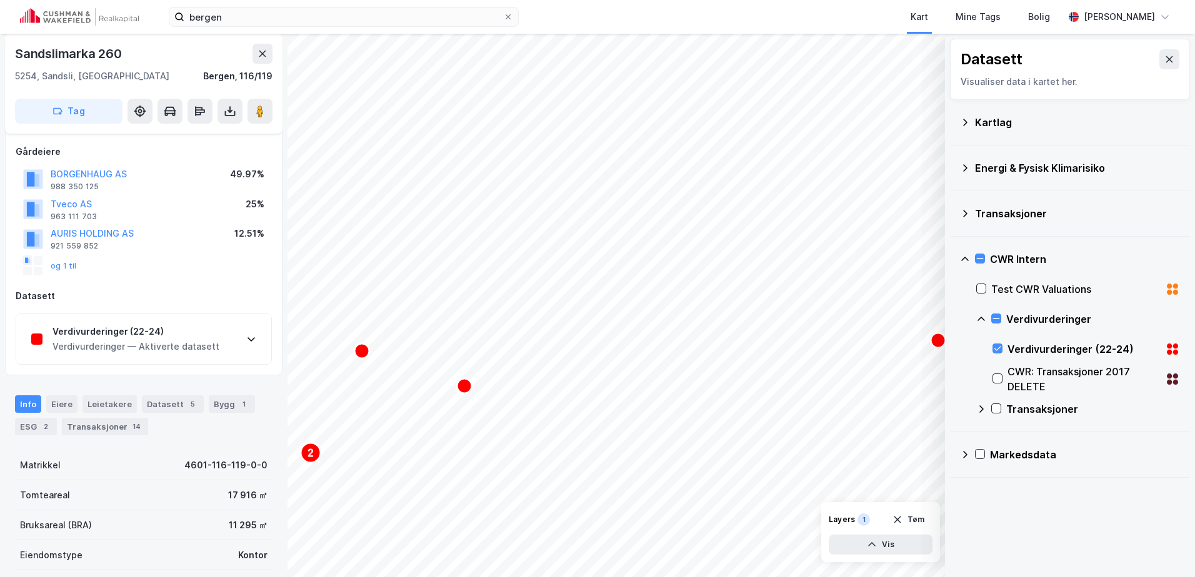
click at [259, 341] on div "Verdivurderinger (22-24) Verdivurderinger — Aktiverte datasett" at bounding box center [143, 339] width 255 height 50
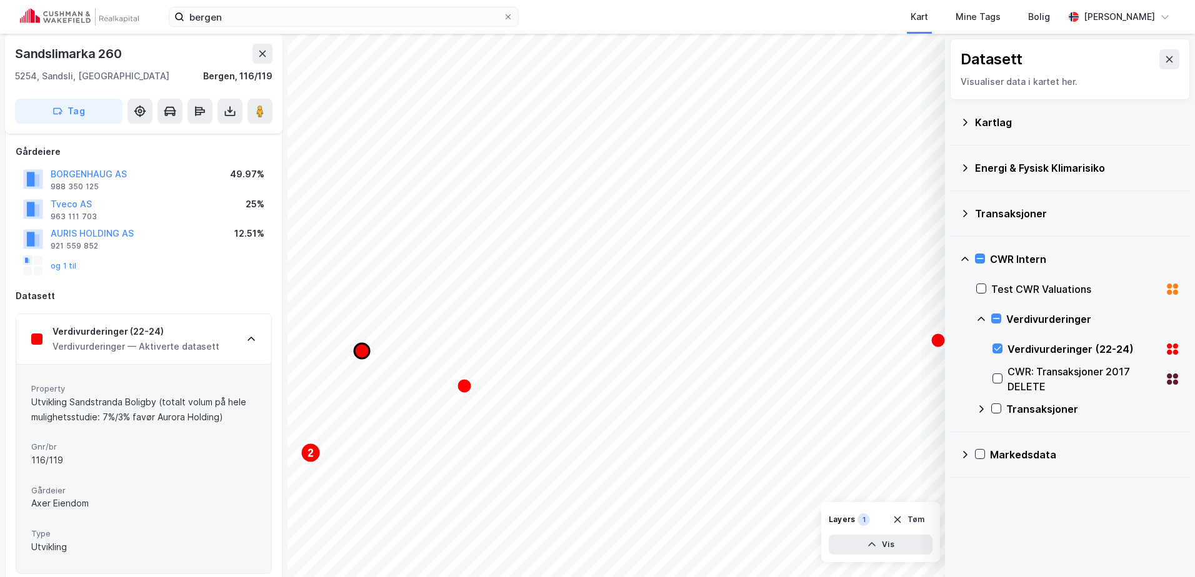
click at [361, 352] on icon "Map marker" at bounding box center [361, 351] width 15 height 15
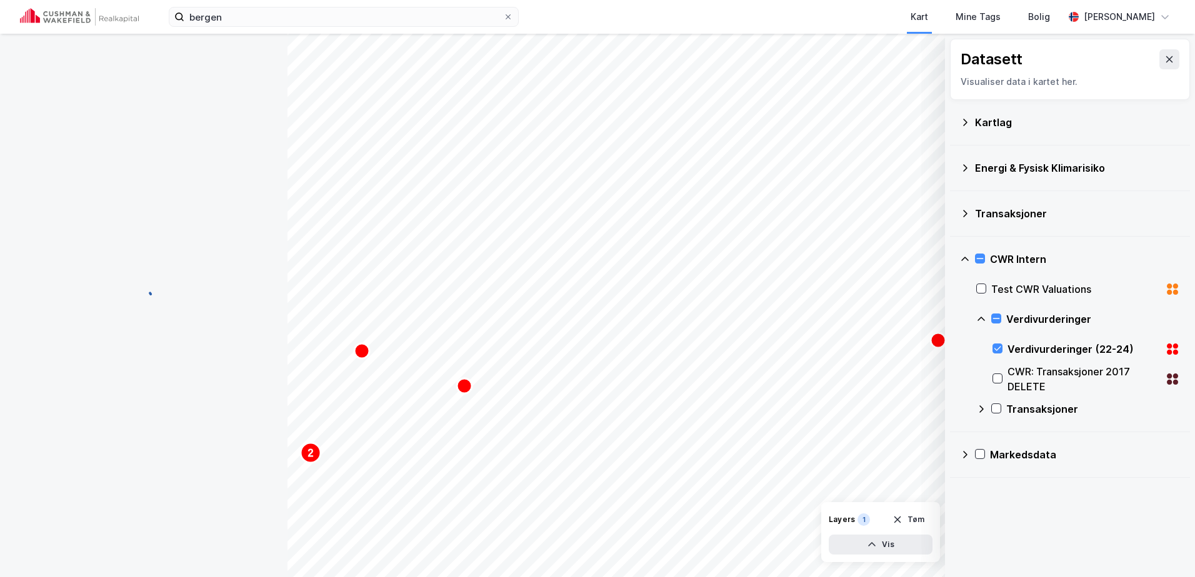
scroll to position [65, 0]
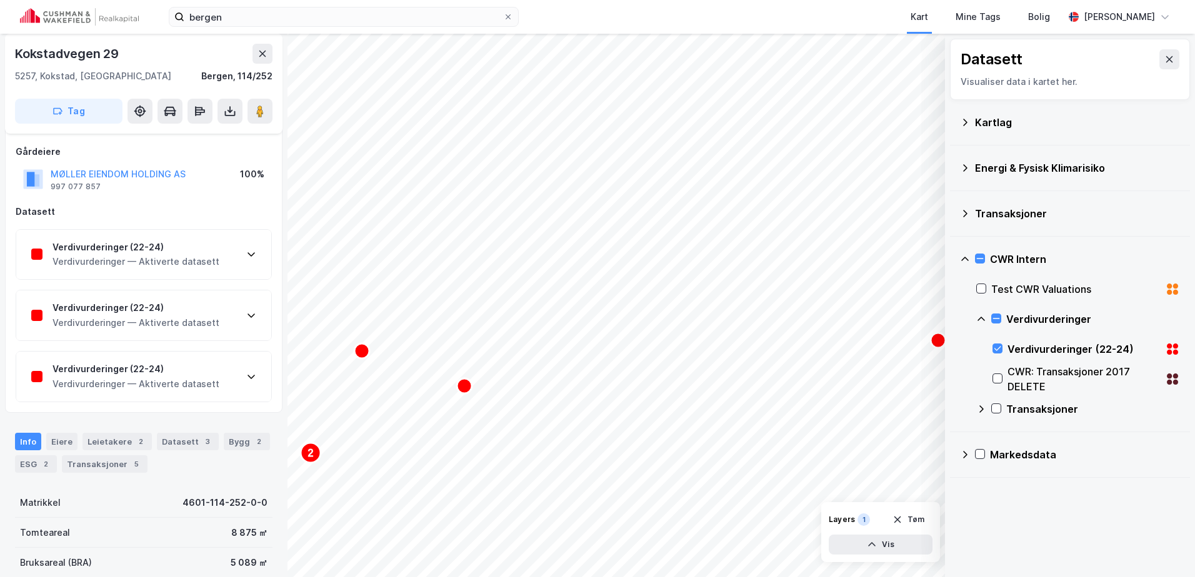
click at [189, 352] on div "Verdivurderinger (22-24) Verdivurderinger — Aktiverte datasett" at bounding box center [143, 377] width 255 height 50
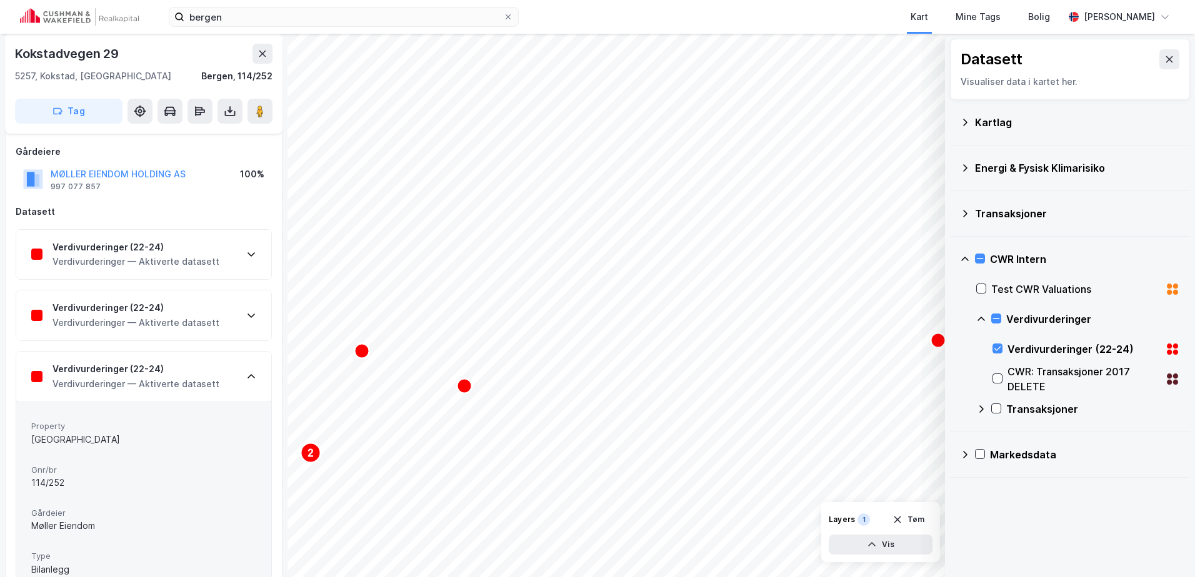
click at [177, 253] on div "Verdivurderinger (22-24)" at bounding box center [135, 247] width 167 height 15
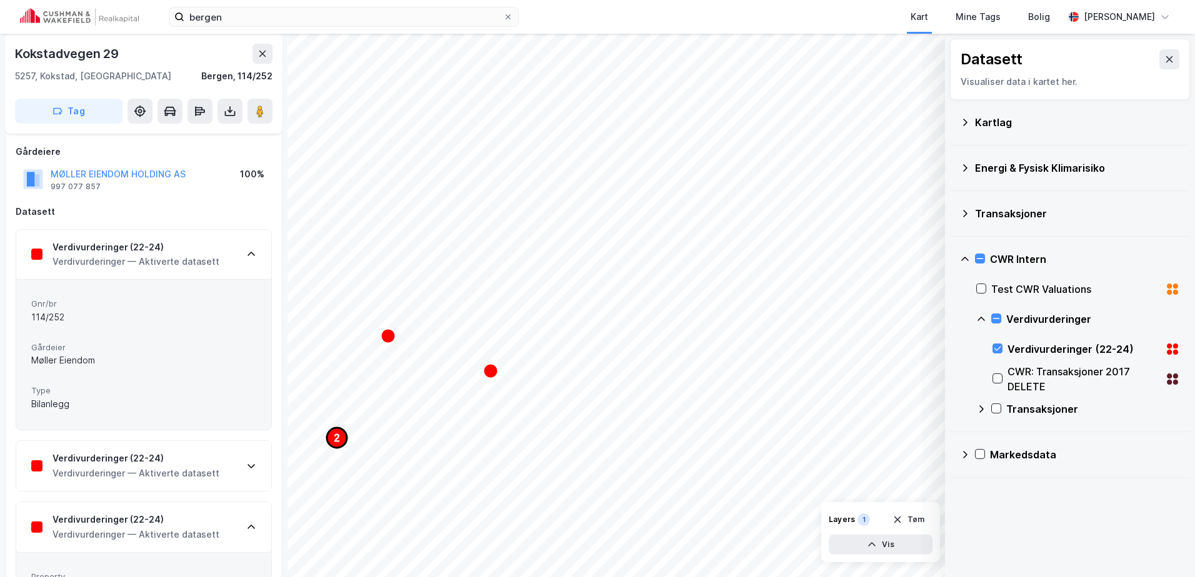
click at [336, 437] on text "2" at bounding box center [337, 438] width 6 height 11
click at [730, 316] on icon "Map marker" at bounding box center [730, 311] width 15 height 15
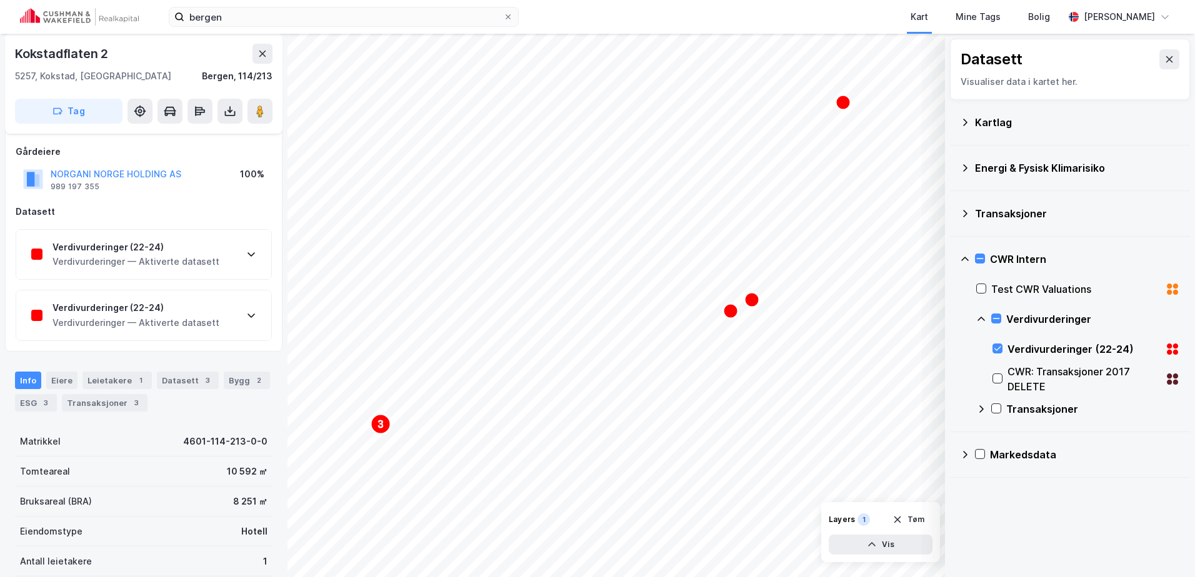
click at [172, 256] on div "Verdivurderinger — Aktiverte datasett" at bounding box center [135, 261] width 167 height 15
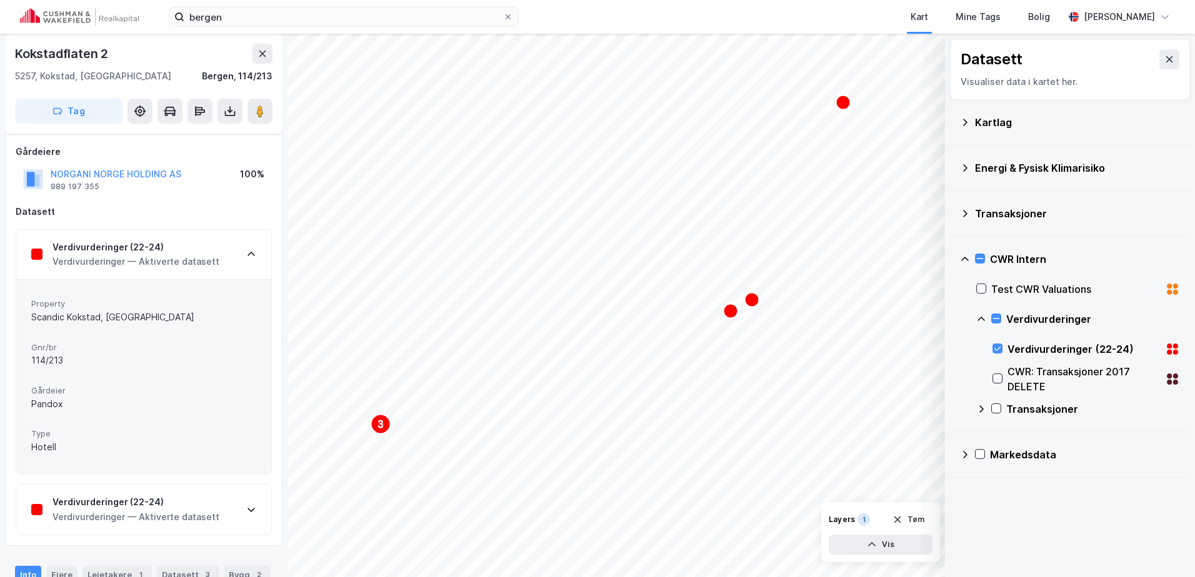
click at [177, 256] on div "Verdivurderinger — Aktiverte datasett" at bounding box center [135, 261] width 167 height 15
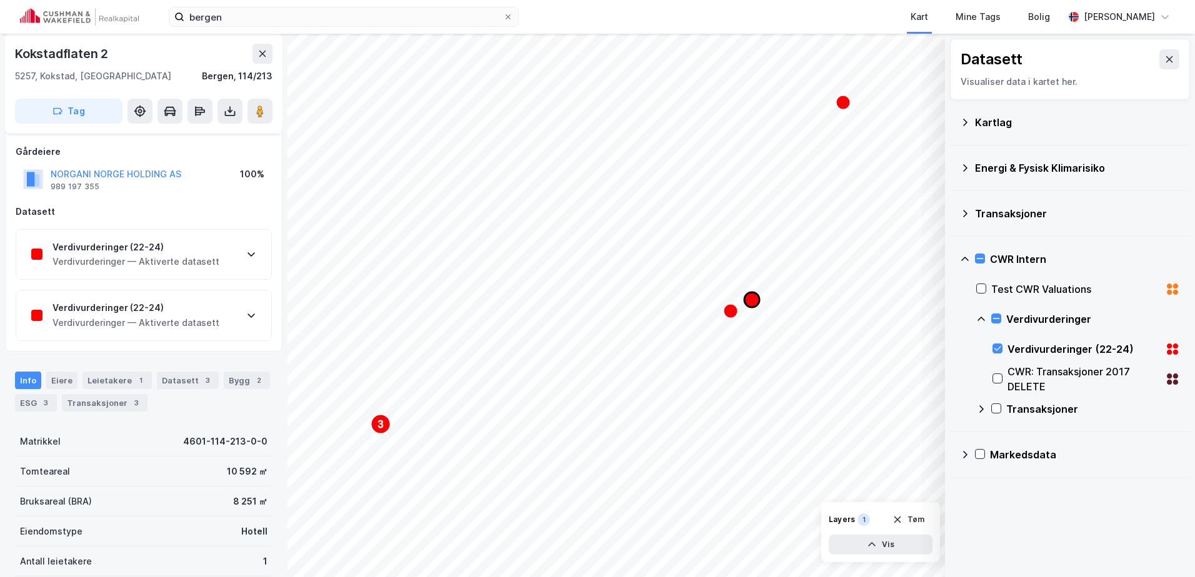
click at [754, 303] on icon "Map marker" at bounding box center [751, 299] width 15 height 15
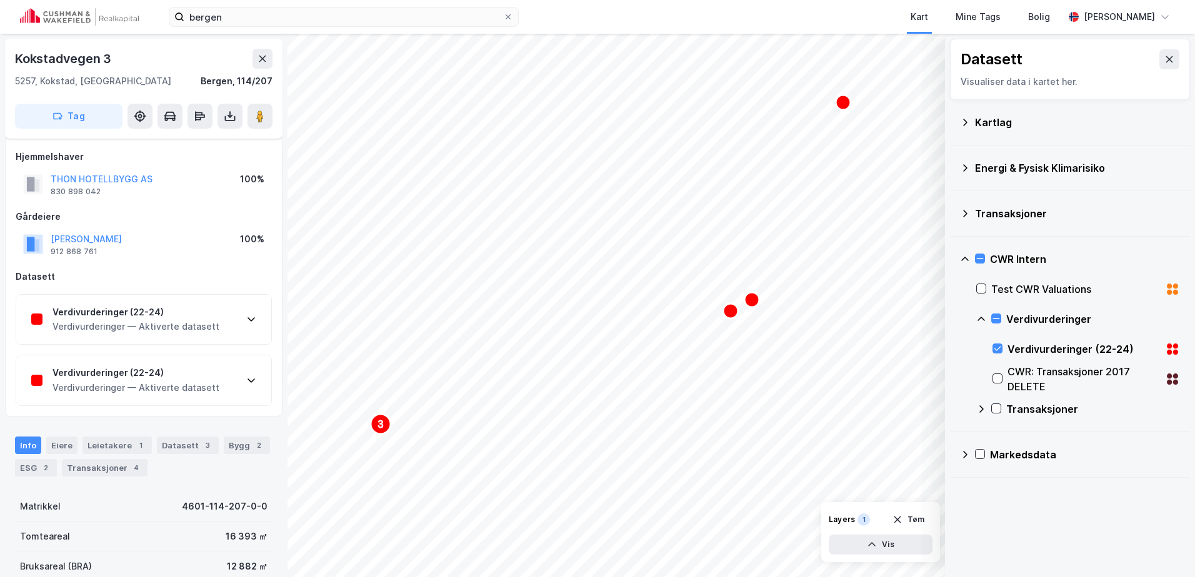
scroll to position [65, 0]
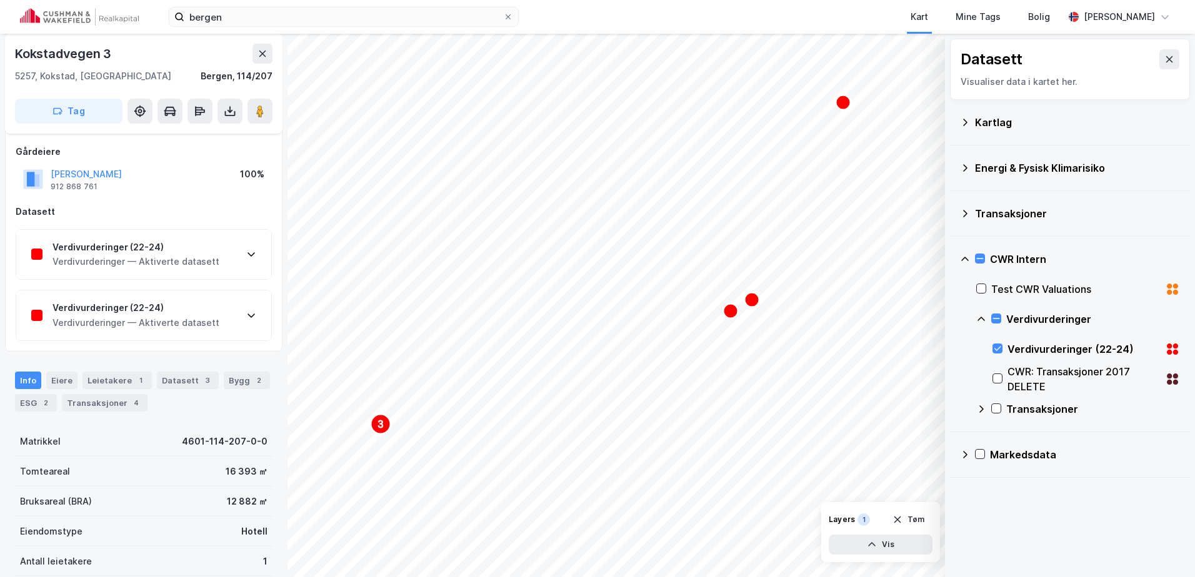
click at [175, 254] on div "Verdivurderinger — Aktiverte datasett" at bounding box center [135, 261] width 167 height 15
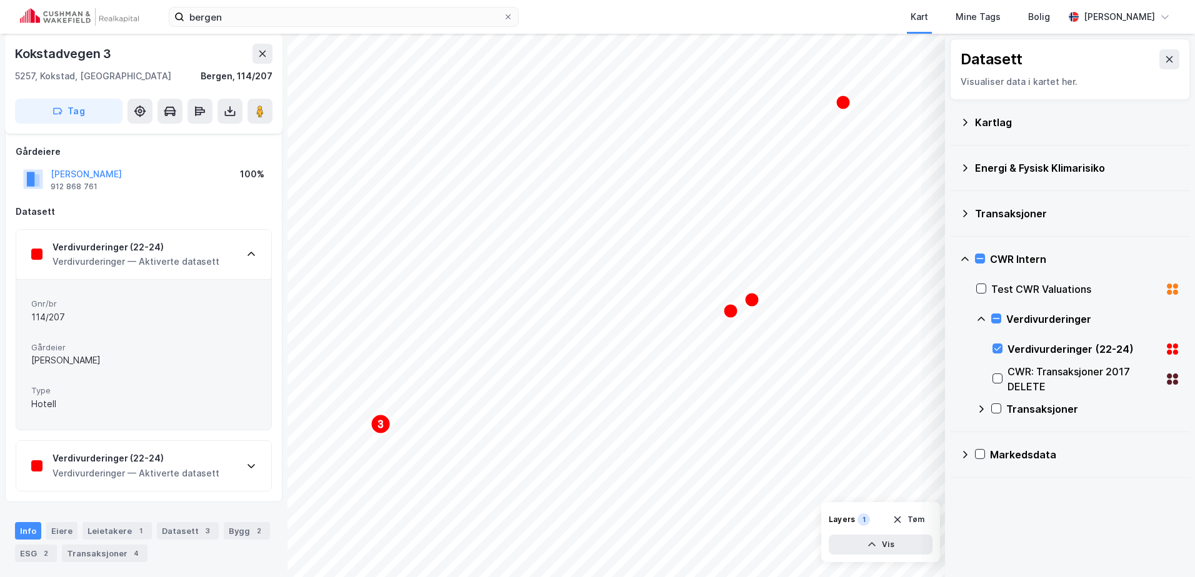
scroll to position [65, 0]
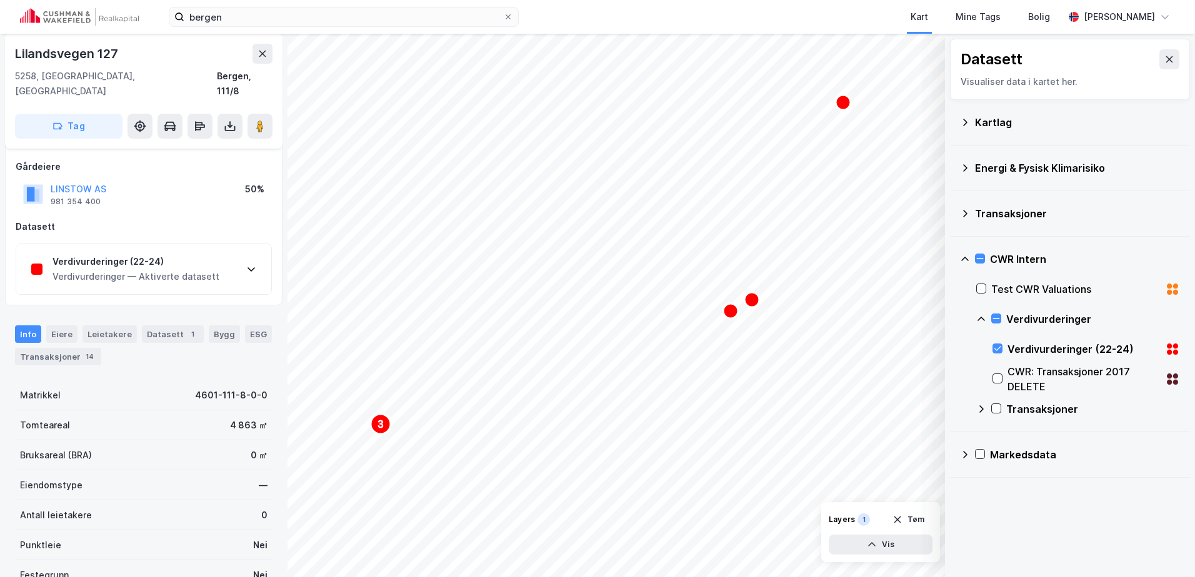
click at [223, 244] on div "Verdivurderinger (22-24) Verdivurderinger — Aktiverte datasett" at bounding box center [143, 269] width 255 height 50
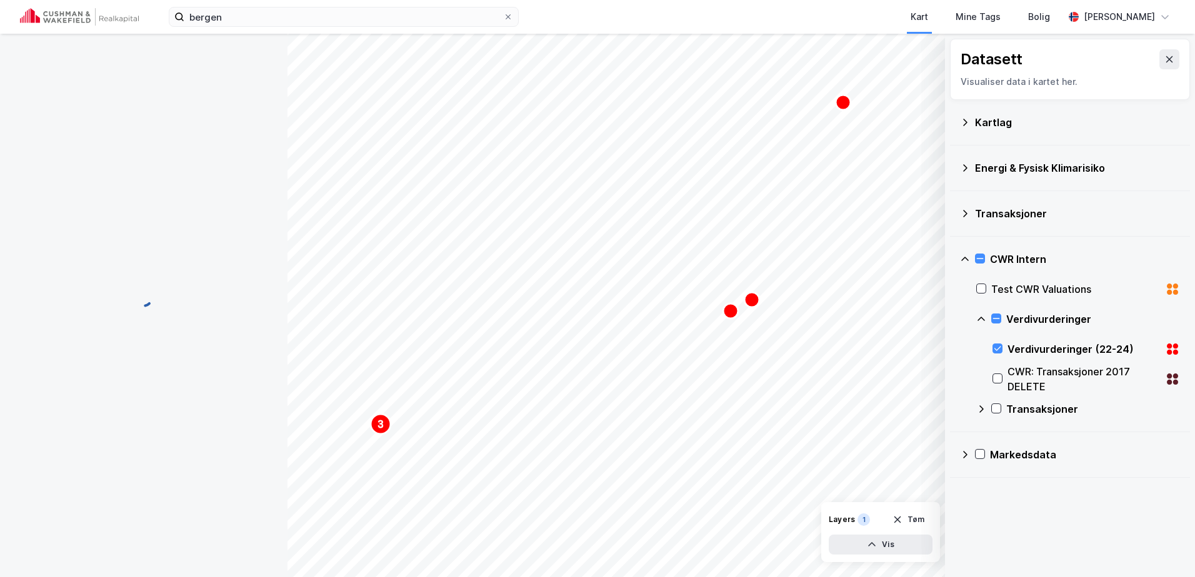
scroll to position [65, 0]
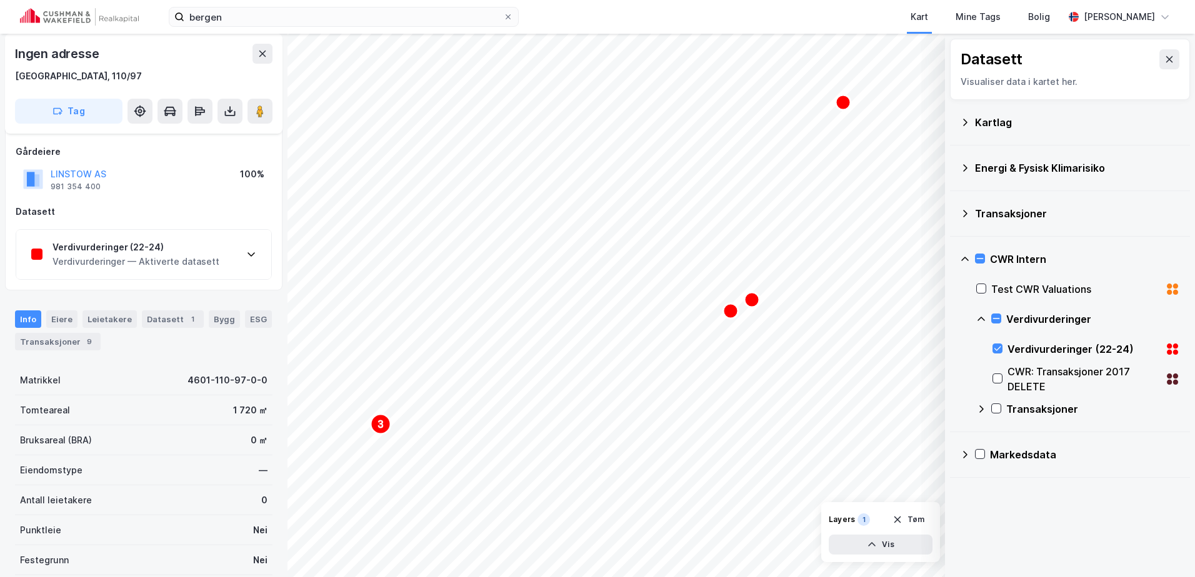
click at [179, 263] on div "Verdivurderinger — Aktiverte datasett" at bounding box center [135, 261] width 167 height 15
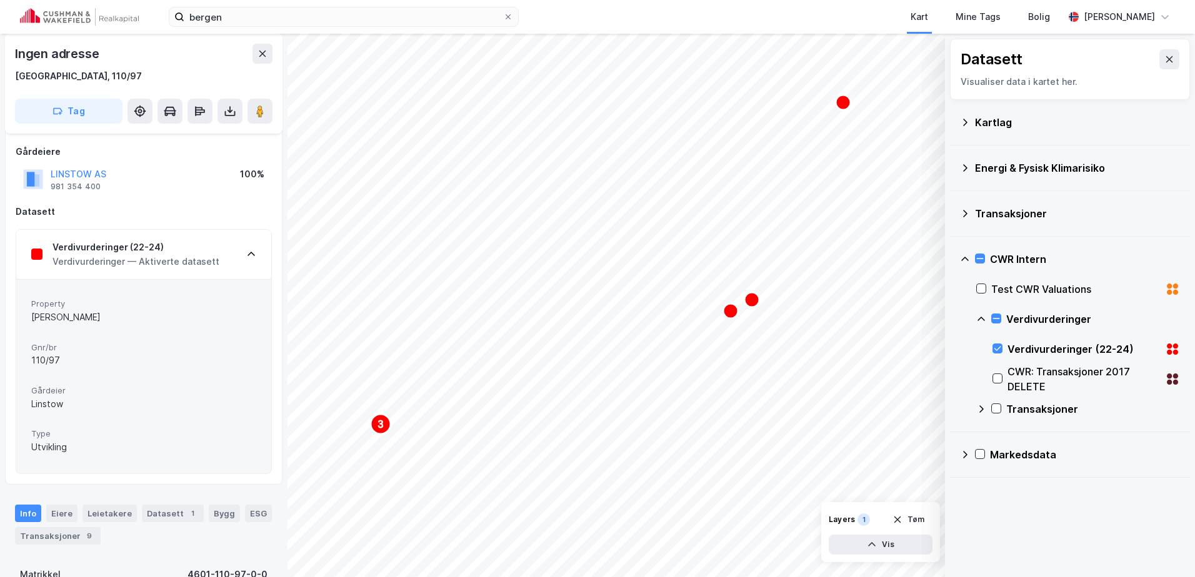
click at [181, 259] on div "Verdivurderinger — Aktiverte datasett" at bounding box center [135, 261] width 167 height 15
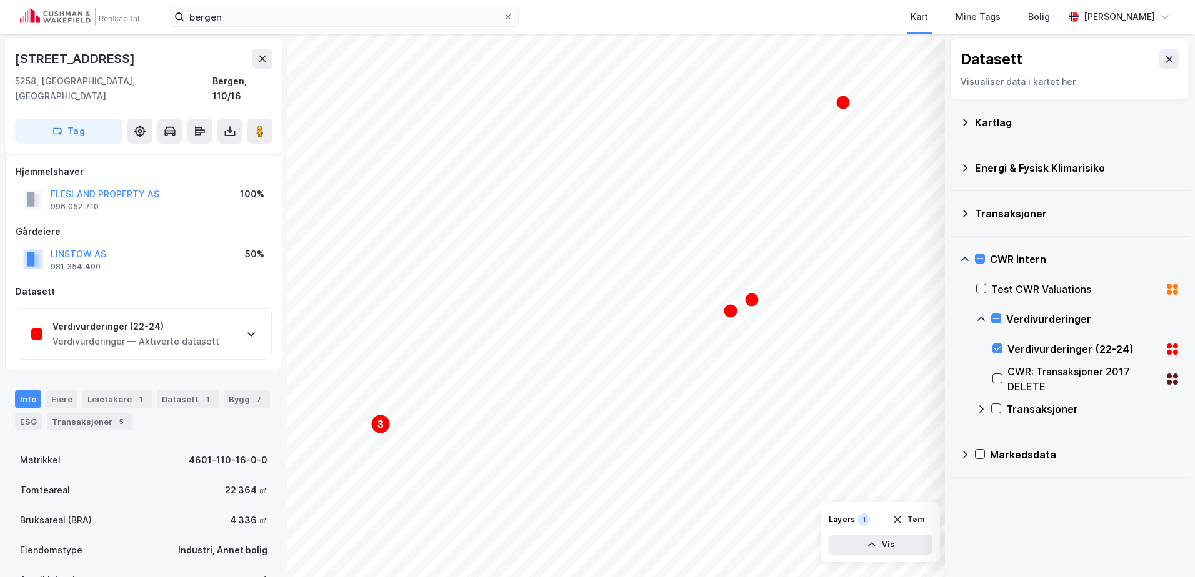
scroll to position [65, 0]
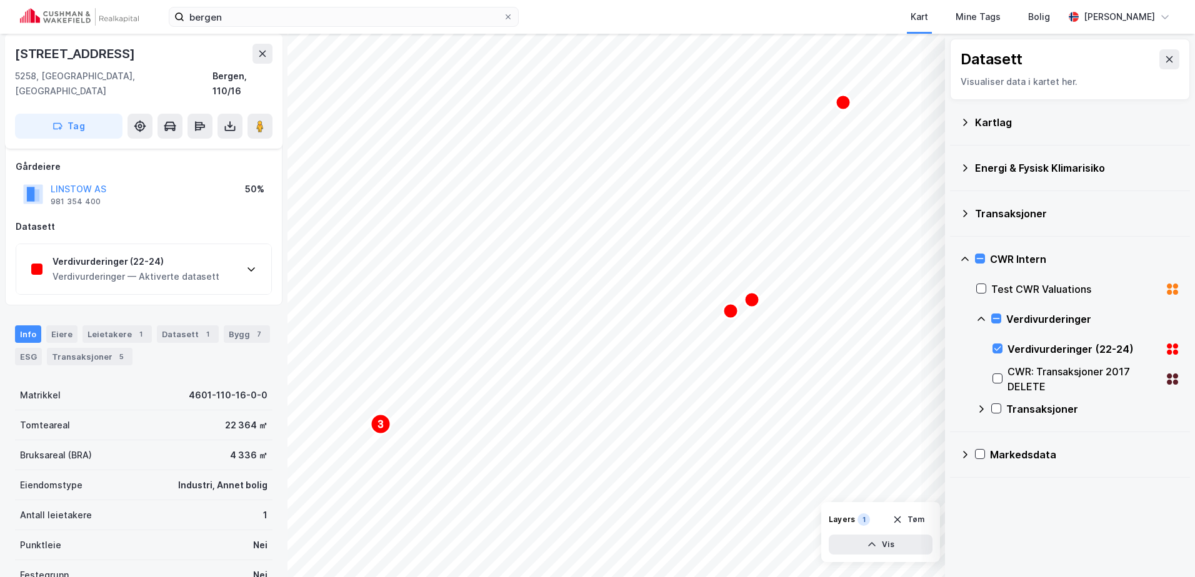
drag, startPoint x: 206, startPoint y: 219, endPoint x: 217, endPoint y: 236, distance: 20.3
click at [205, 220] on div "Hjemmelshaver FLESLAND PROPERTY AS 996 052 710 100% Gårdeiere LINSTOW AS 981 35…" at bounding box center [144, 197] width 256 height 196
click at [220, 244] on div "Verdivurderinger (22-24) Verdivurderinger — Aktiverte datasett" at bounding box center [143, 269] width 255 height 50
